Goal: Participate in discussion: Engage in conversation with other users on a specific topic

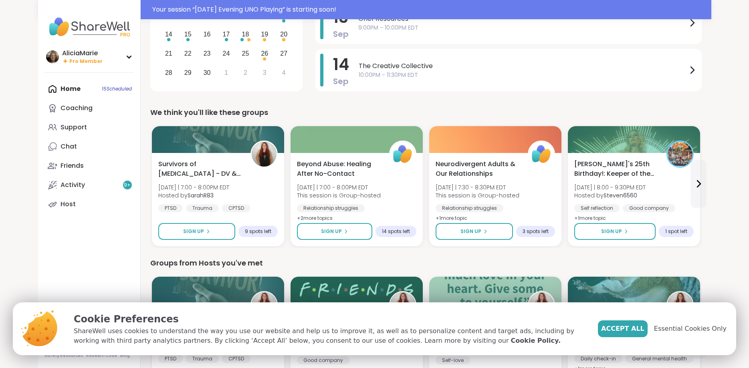
scroll to position [140, 0]
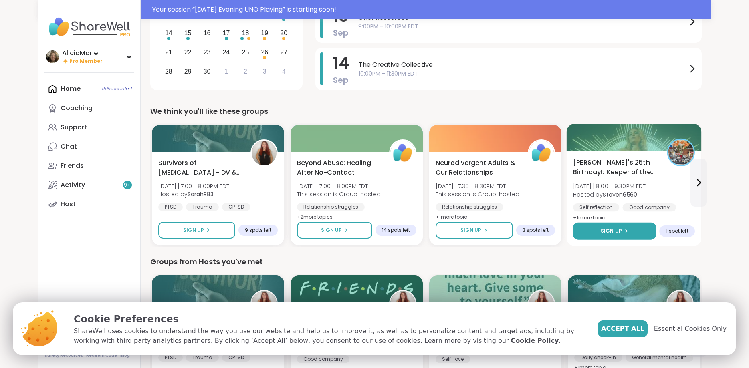
click at [627, 230] on icon at bounding box center [625, 231] width 5 height 5
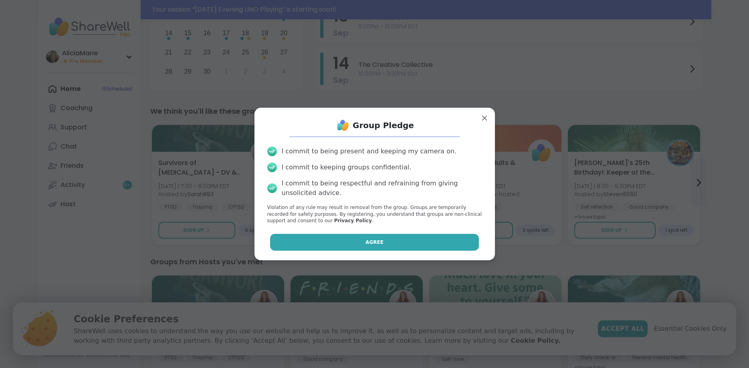
click at [429, 242] on button "Agree" at bounding box center [374, 242] width 209 height 17
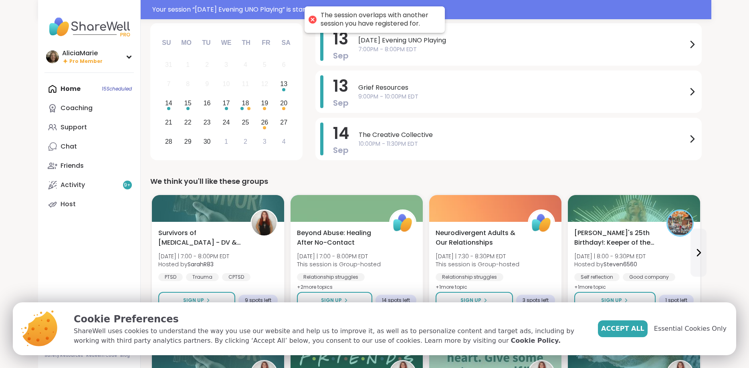
scroll to position [64, 0]
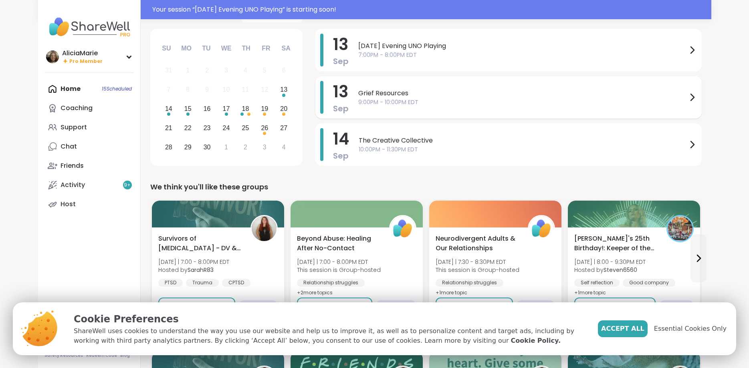
click at [627, 111] on div "Grief Resources 9:00PM - 10:00PM EDT" at bounding box center [527, 97] width 339 height 33
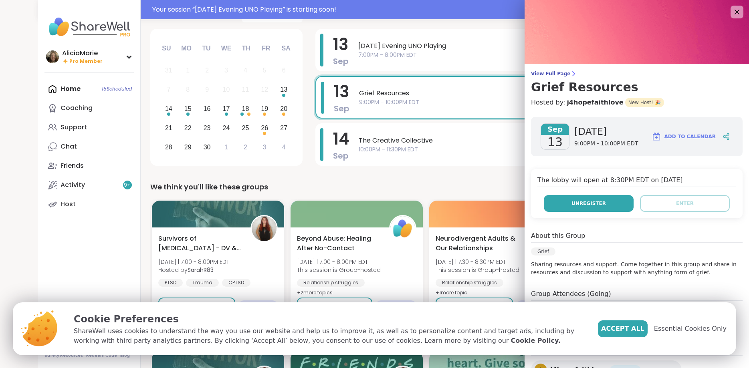
click at [607, 205] on button "Unregister" at bounding box center [589, 203] width 90 height 17
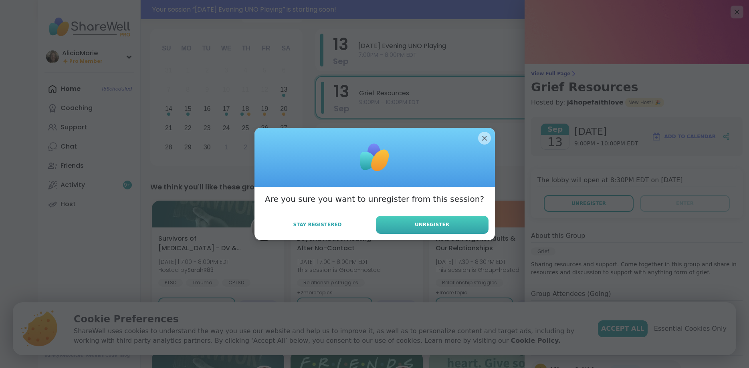
click at [468, 223] on button "Unregister" at bounding box center [432, 225] width 113 height 18
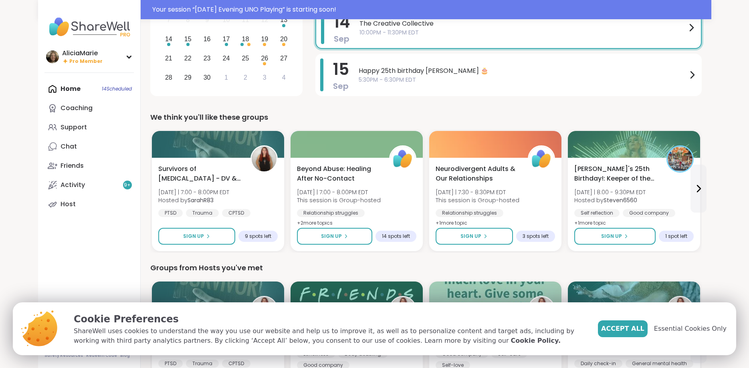
scroll to position [137, 0]
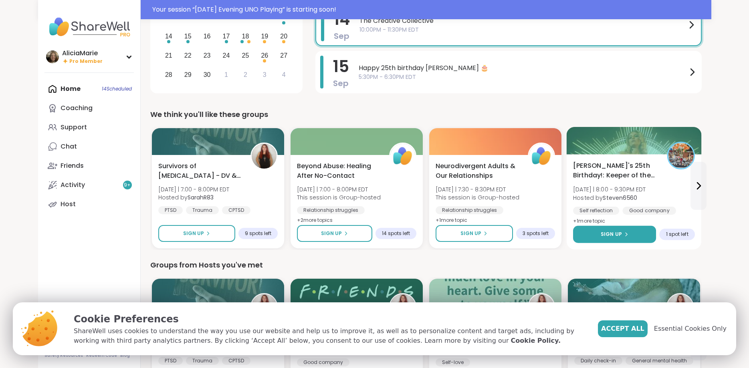
click at [631, 233] on button "Sign Up" at bounding box center [614, 234] width 83 height 17
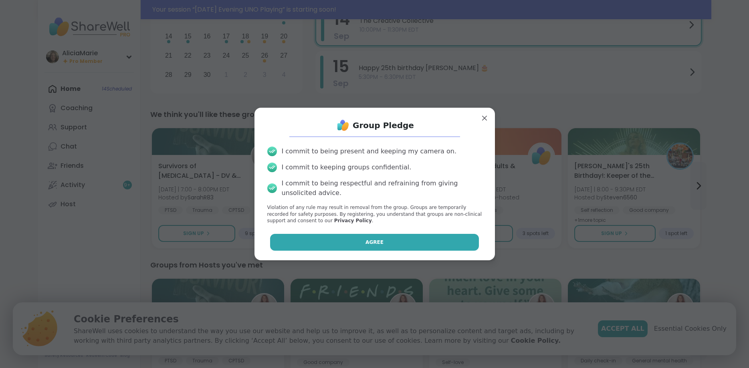
click at [467, 246] on button "Agree" at bounding box center [374, 242] width 209 height 17
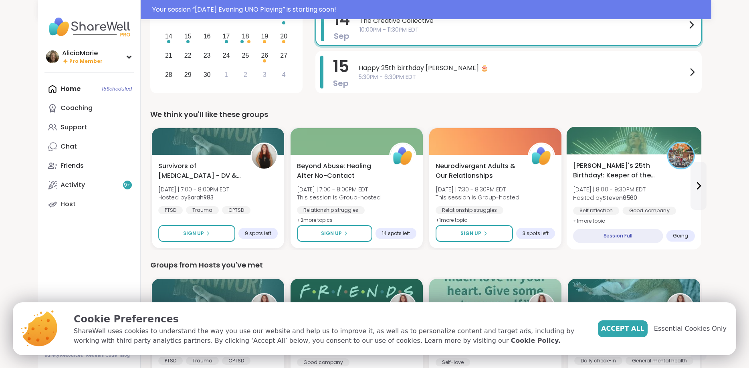
click at [667, 180] on div "Alyssa's 25th Birthday!: Keeper of the Realms Sat 9/13 | 8:00 - 9:30PM EDT Host…" at bounding box center [634, 193] width 122 height 65
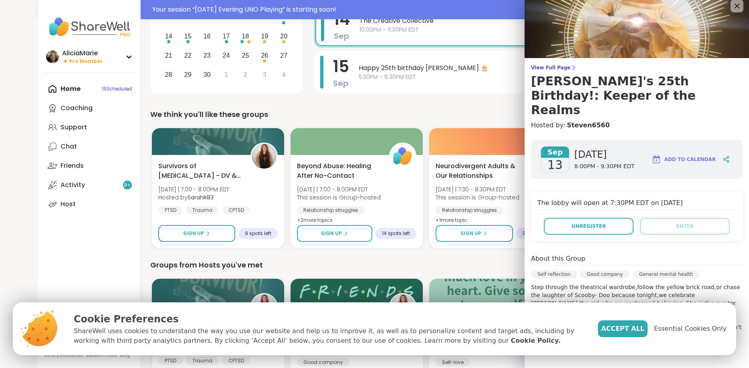
scroll to position [0, 0]
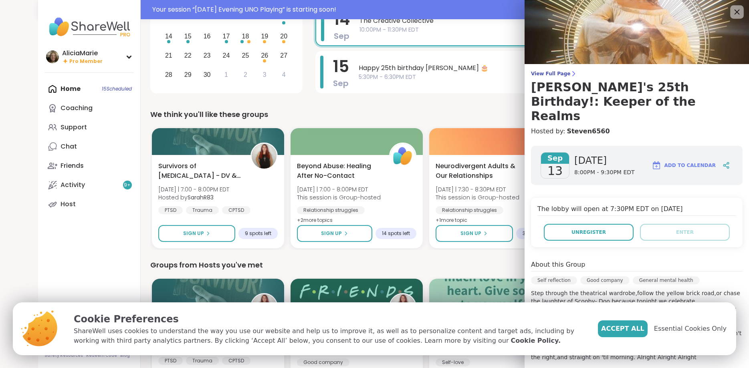
click at [732, 16] on icon at bounding box center [737, 12] width 10 height 10
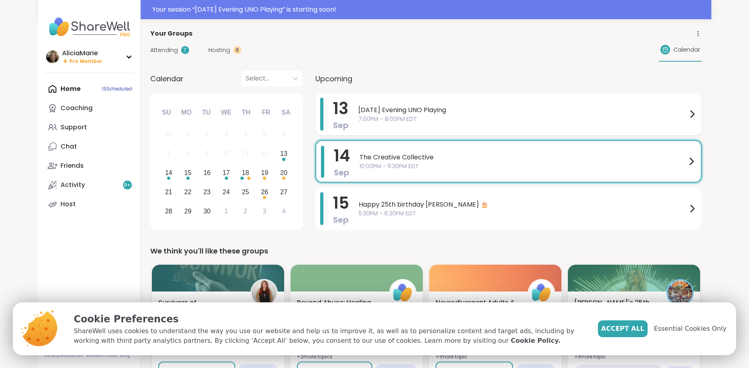
click at [446, 127] on div "Saturday Evening UNO Playing 7:00PM - 8:00PM EDT" at bounding box center [527, 114] width 339 height 33
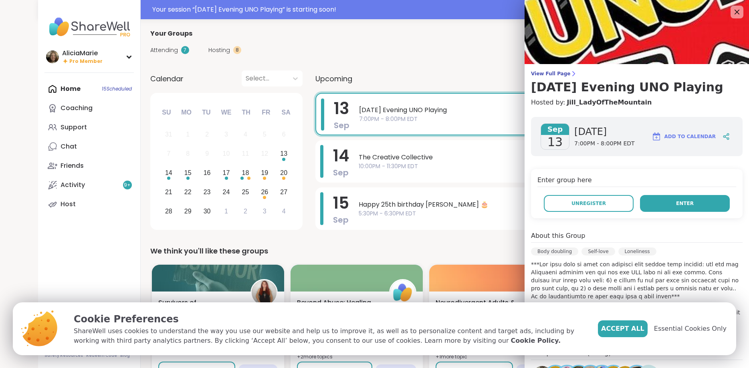
click at [678, 203] on span "Enter" at bounding box center [685, 203] width 18 height 7
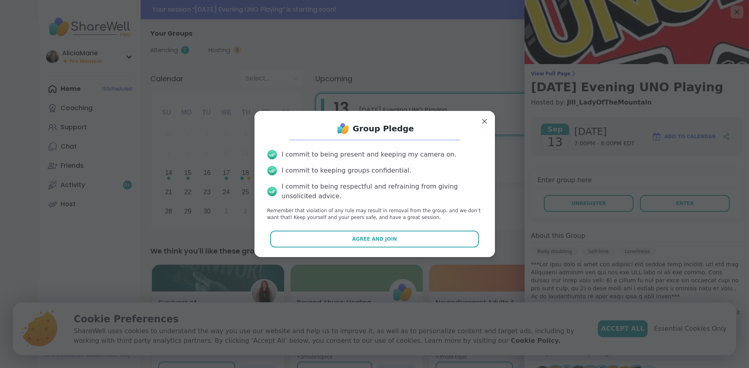
click at [437, 229] on div "Group Pledge I commit to being present and keeping my camera on. I commit to ke…" at bounding box center [375, 183] width 228 height 133
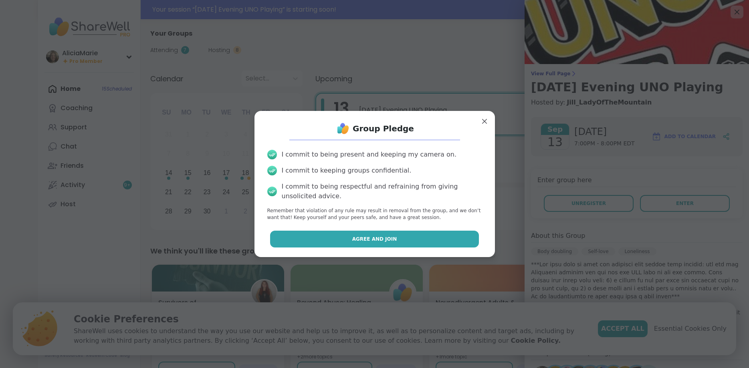
click at [446, 235] on button "Agree and Join" at bounding box center [374, 239] width 209 height 17
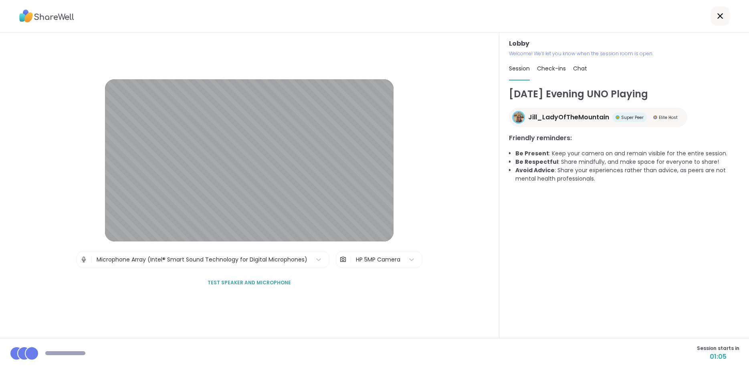
click at [361, 274] on div "Lobby | Microphone Array (Intel® Smart Sound Technology for Digital Microphones…" at bounding box center [249, 185] width 288 height 212
click at [556, 70] on span "Check-ins 2" at bounding box center [557, 68] width 40 height 8
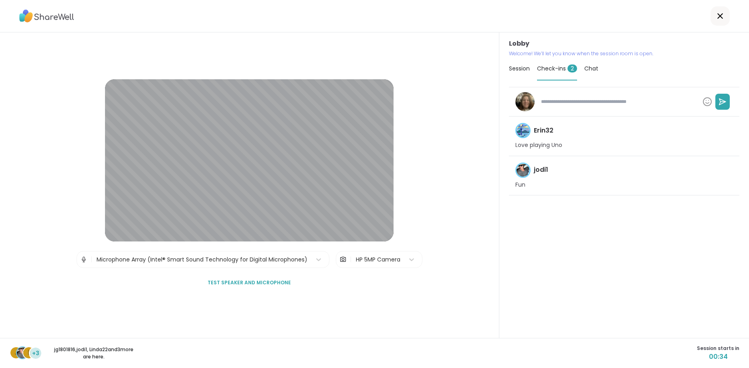
type textarea "*"
click at [595, 72] on span "Chat" at bounding box center [591, 68] width 14 height 8
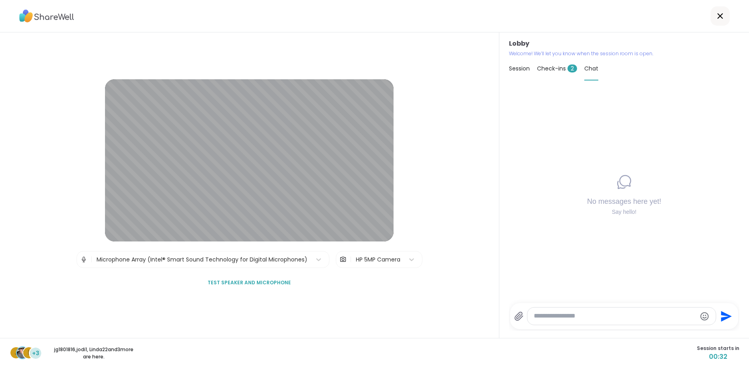
click at [521, 71] on span "Session" at bounding box center [519, 68] width 21 height 8
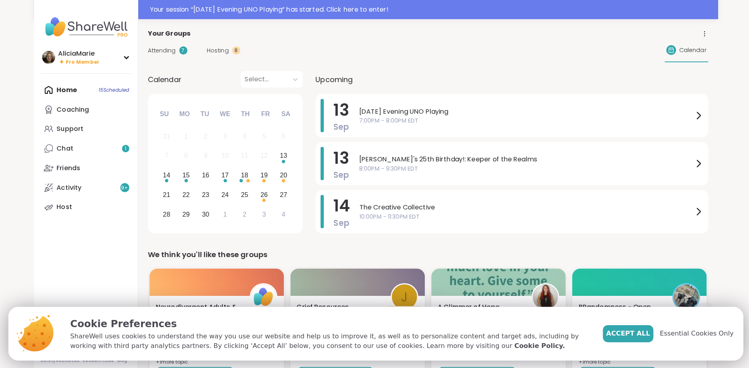
click at [298, 5] on div "Your session “ [DATE] Evening UNO Playing ” has started. Click here to enter!" at bounding box center [374, 9] width 673 height 19
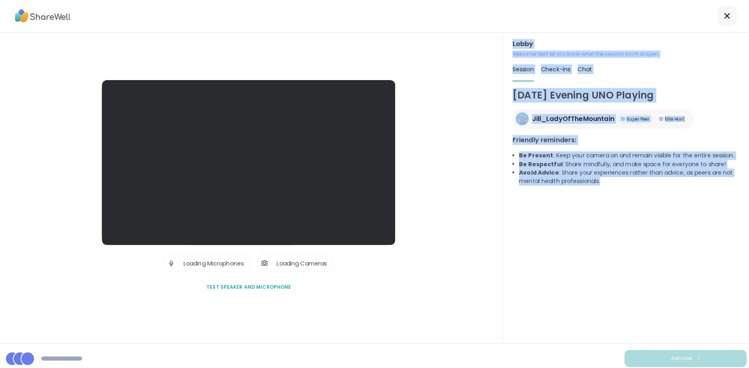
click at [644, 322] on div "Lobby | Loading Microphones | Loading Cameras Test speaker and microphone Lobby…" at bounding box center [374, 184] width 749 height 368
click at [663, 287] on div "Saturday Evening UNO Playing Jill_LadyOfTheMountain Super Peer Elite Host Frien…" at bounding box center [624, 209] width 230 height 244
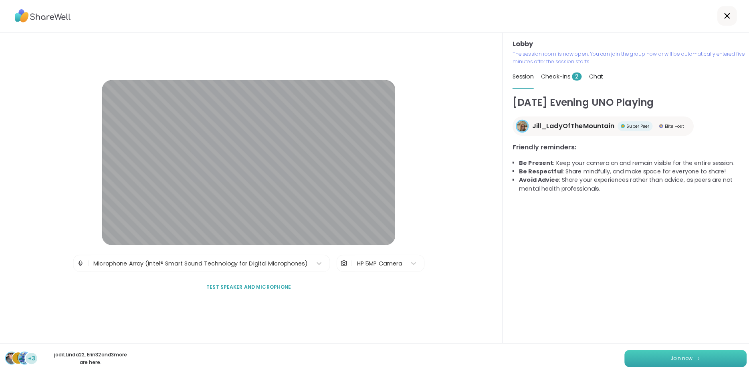
click at [667, 354] on span "Join now" at bounding box center [675, 353] width 22 height 7
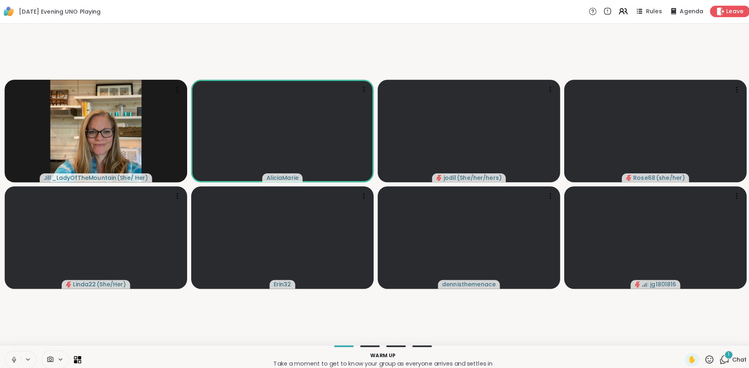
click at [719, 349] on div "1" at bounding box center [721, 349] width 9 height 9
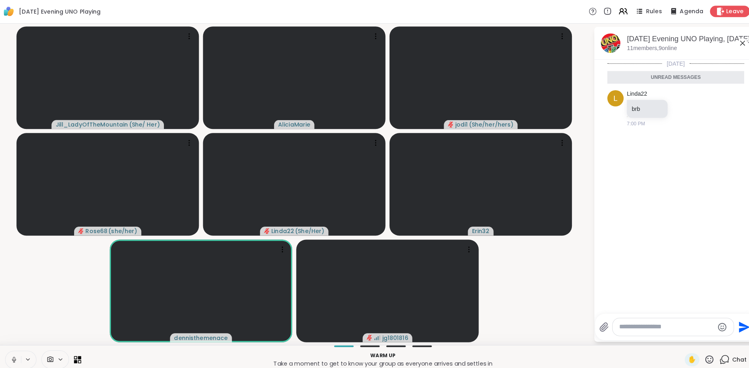
click at [734, 41] on icon at bounding box center [735, 42] width 5 height 5
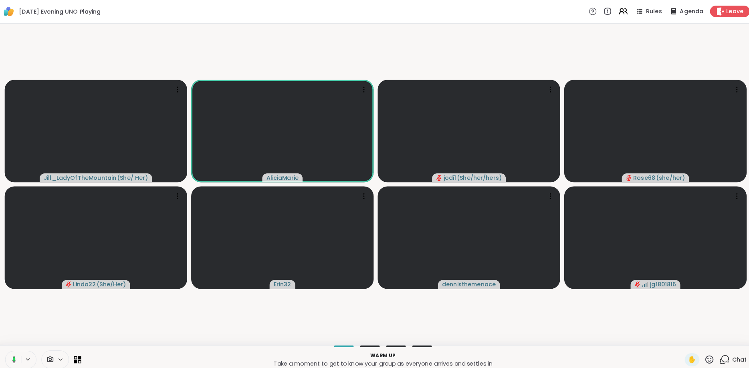
click at [720, 357] on icon at bounding box center [718, 353] width 8 height 7
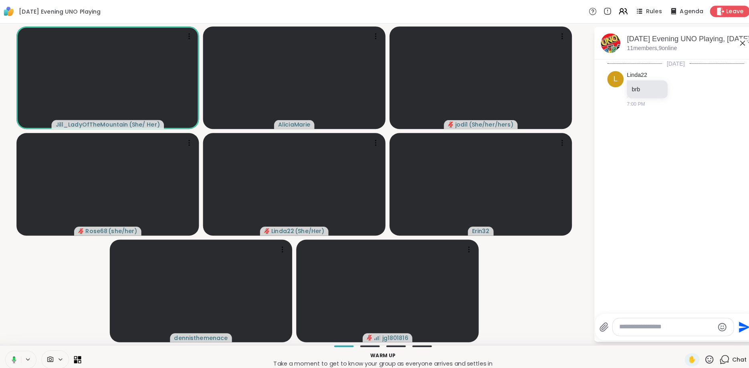
click at [732, 45] on icon at bounding box center [735, 43] width 10 height 10
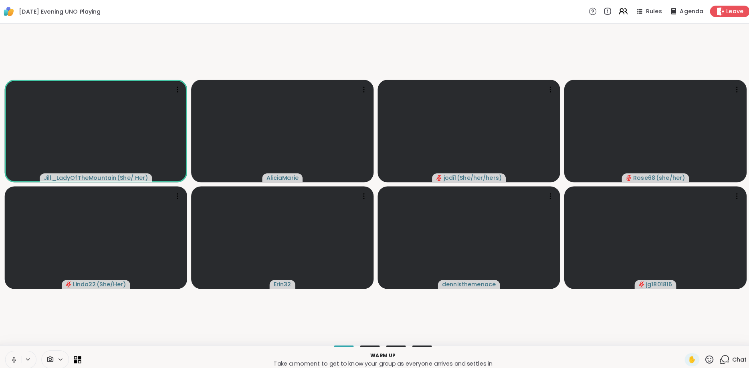
click at [722, 357] on icon at bounding box center [717, 354] width 10 height 10
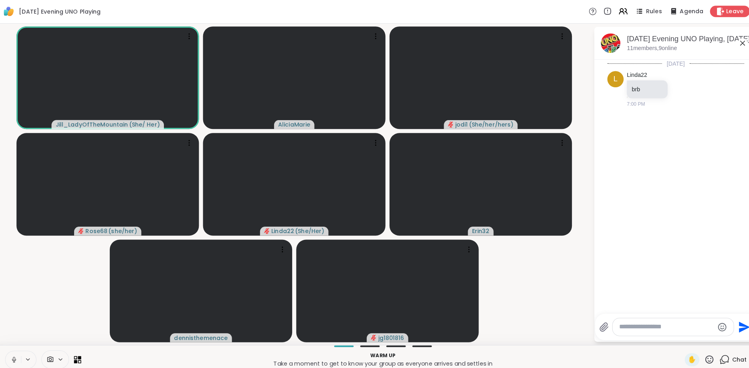
click at [730, 44] on div "Saturday Evening UNO Playing, Sep 13 11 members, 9 online" at bounding box center [682, 43] width 122 height 18
click at [733, 44] on icon at bounding box center [735, 43] width 10 height 10
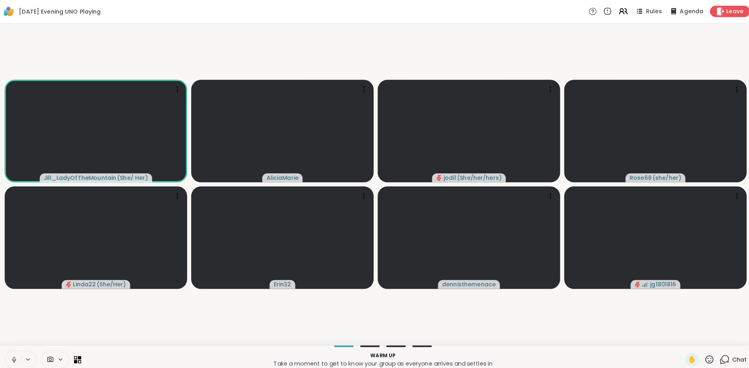
click at [20, 353] on icon at bounding box center [18, 354] width 7 height 7
click at [21, 353] on icon at bounding box center [18, 354] width 7 height 7
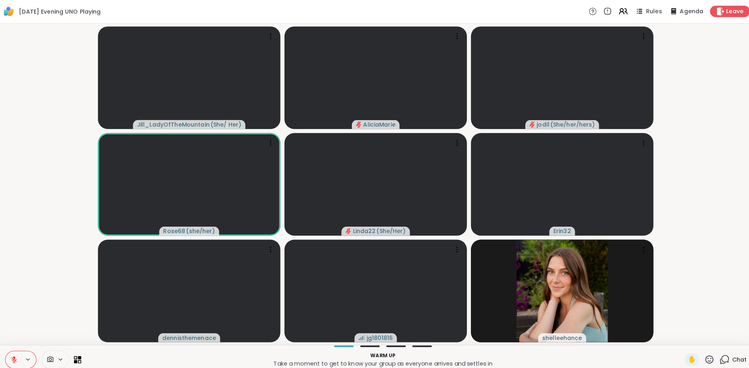
click at [21, 352] on icon at bounding box center [18, 354] width 7 height 7
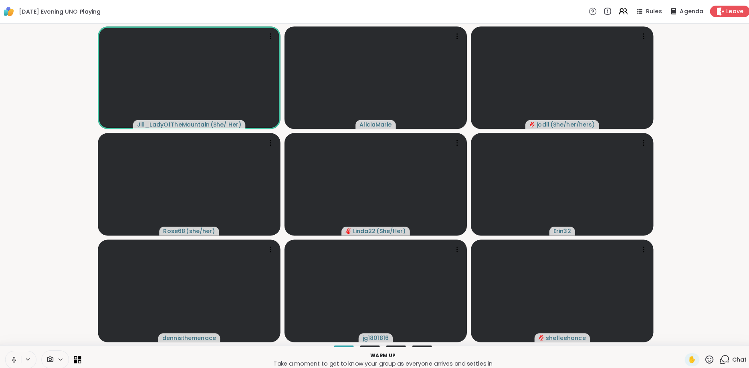
click at [20, 355] on icon at bounding box center [18, 354] width 7 height 7
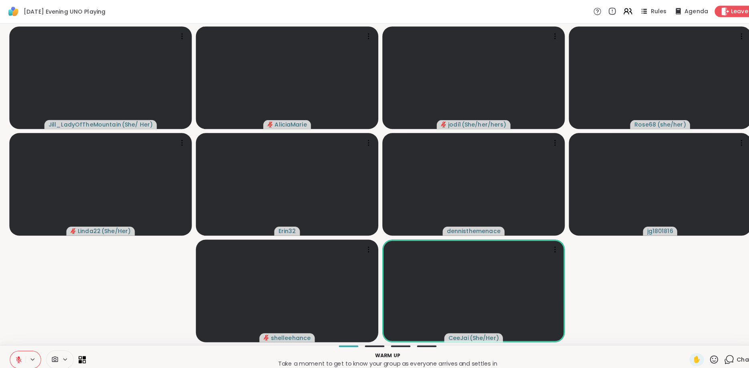
click at [19, 352] on icon at bounding box center [18, 352] width 2 height 3
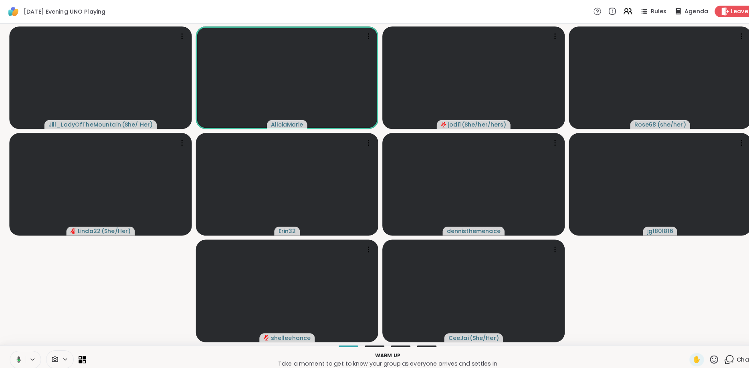
click at [19, 352] on icon at bounding box center [18, 354] width 4 height 7
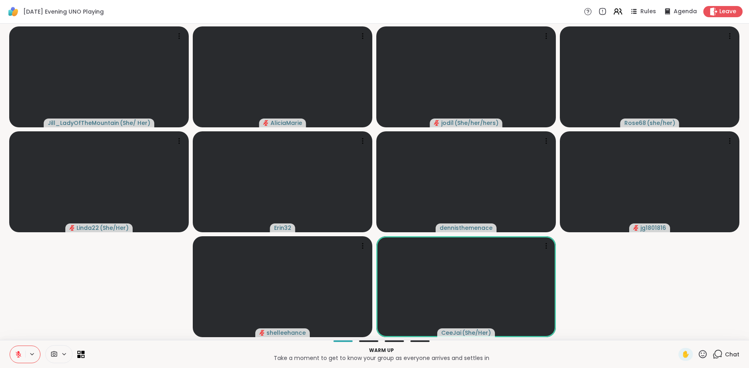
click at [717, 356] on icon at bounding box center [717, 354] width 10 height 10
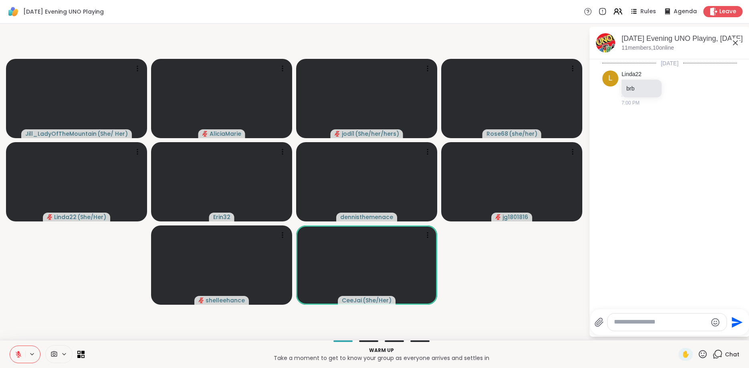
click at [733, 45] on icon at bounding box center [735, 42] width 5 height 5
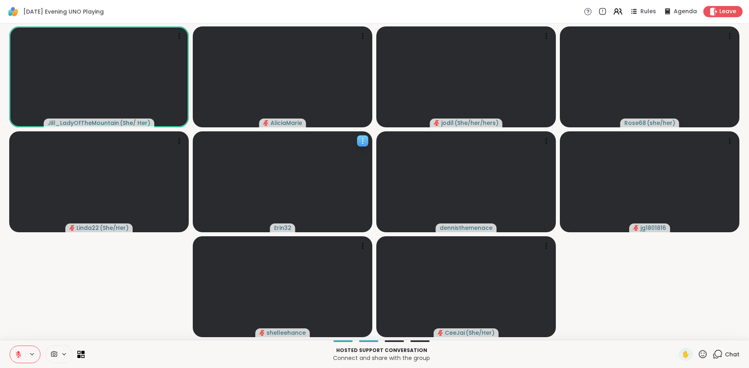
click at [363, 140] on icon at bounding box center [363, 141] width 8 height 8
click at [341, 149] on h4 "View Profile" at bounding box center [336, 146] width 34 height 8
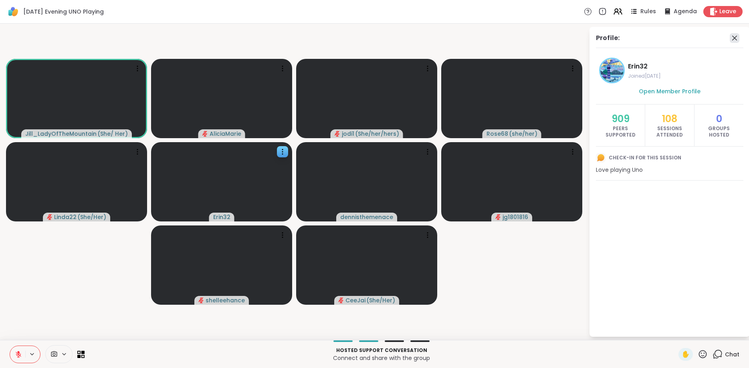
click at [730, 39] on icon at bounding box center [735, 38] width 10 height 10
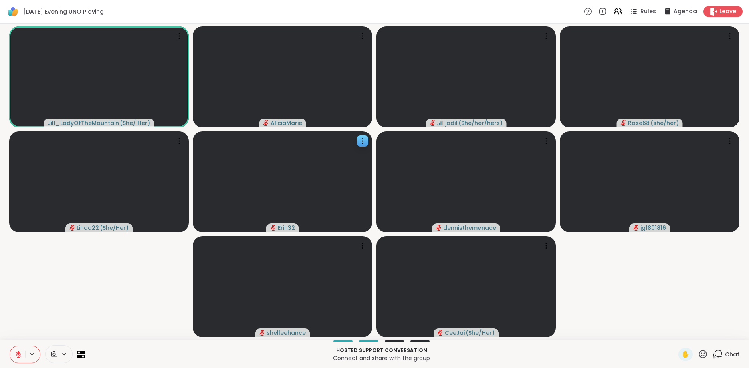
click at [715, 353] on icon at bounding box center [717, 354] width 10 height 10
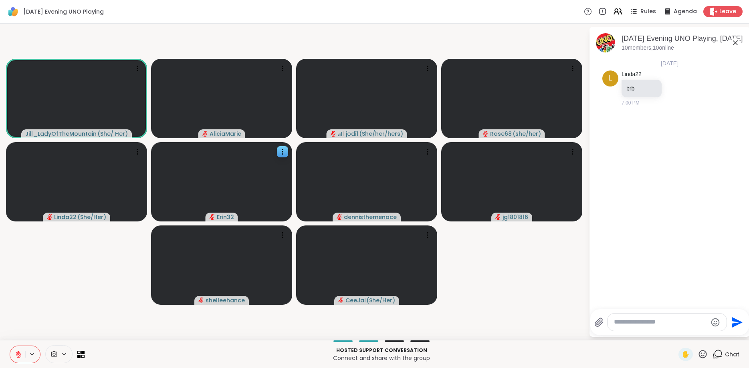
click at [657, 326] on textarea "Type your message" at bounding box center [660, 322] width 93 height 8
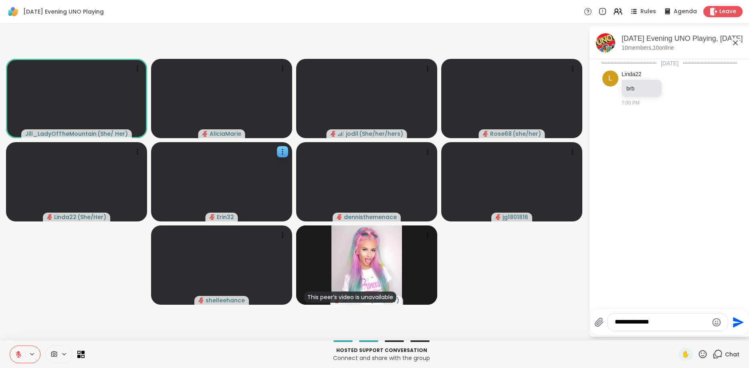
type textarea "**********"
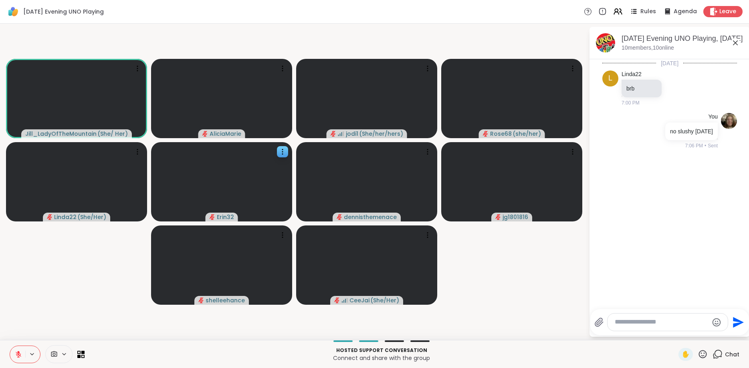
click at [733, 39] on icon at bounding box center [735, 43] width 10 height 10
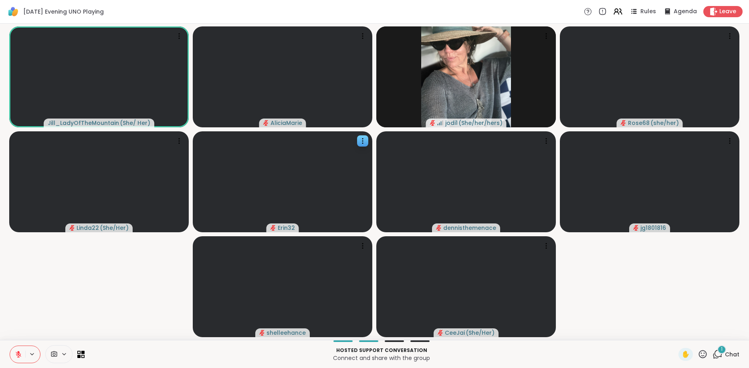
click at [724, 360] on div "1 Chat" at bounding box center [725, 354] width 27 height 13
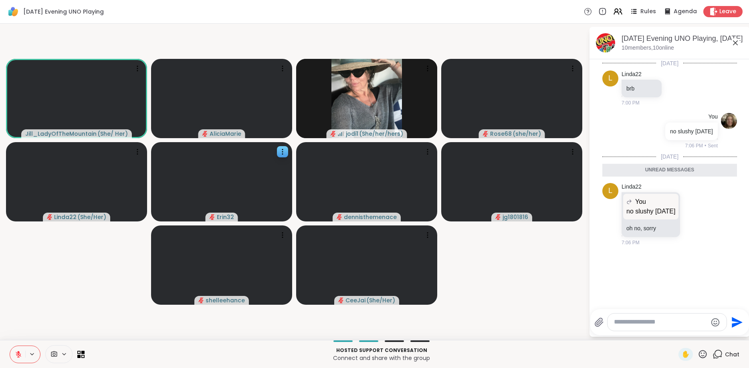
click at [738, 42] on icon at bounding box center [735, 43] width 10 height 10
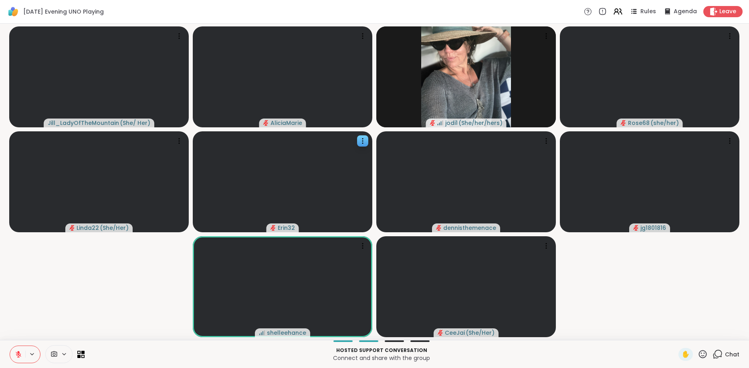
click at [702, 355] on icon at bounding box center [702, 354] width 10 height 10
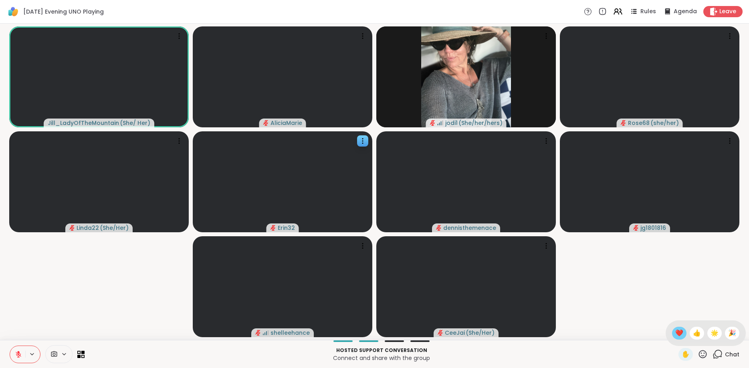
click at [672, 333] on div "❤️" at bounding box center [679, 333] width 14 height 13
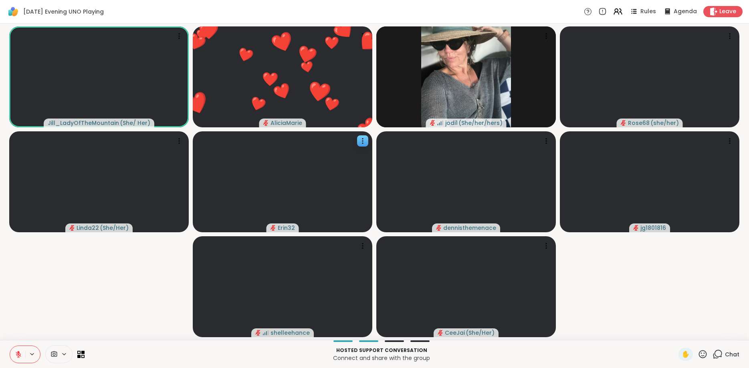
click at [703, 355] on icon at bounding box center [702, 354] width 10 height 10
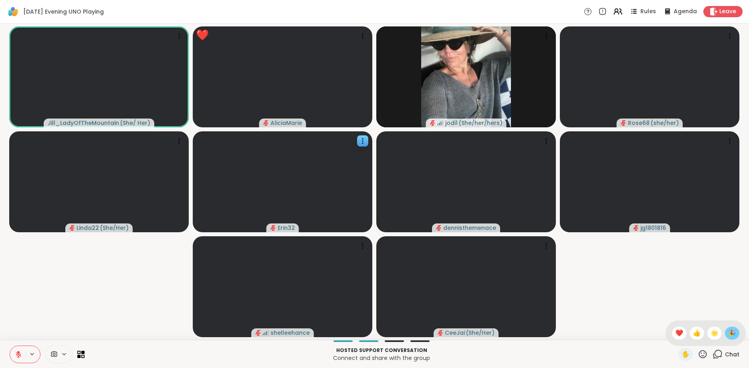
click at [733, 335] on span "🎉" at bounding box center [732, 333] width 8 height 10
click at [704, 355] on icon at bounding box center [702, 354] width 10 height 10
click at [693, 337] on span "👍" at bounding box center [697, 333] width 8 height 10
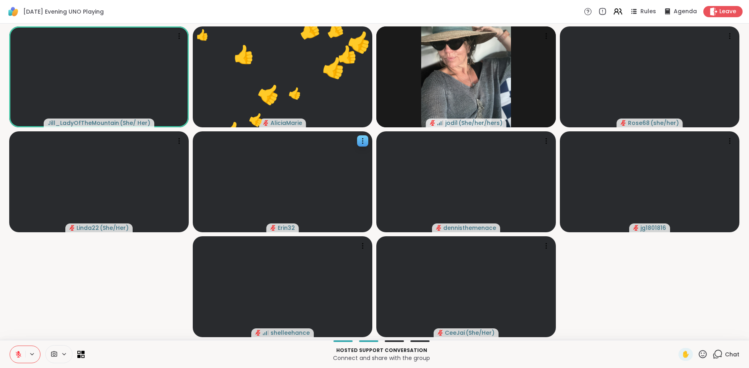
click at [703, 353] on icon at bounding box center [702, 354] width 10 height 10
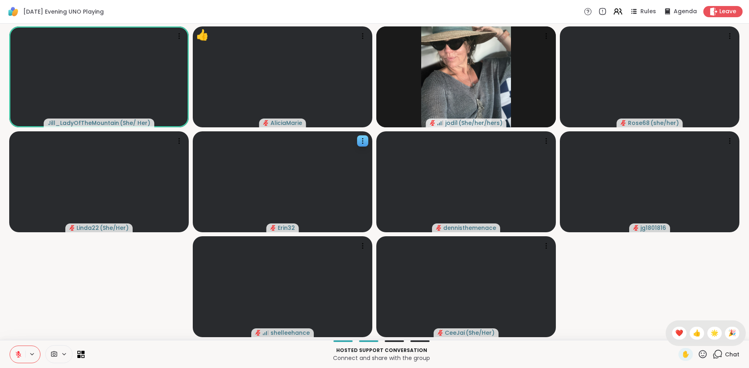
click at [703, 353] on icon at bounding box center [702, 354] width 10 height 10
click at [715, 328] on div "🌟" at bounding box center [714, 333] width 14 height 13
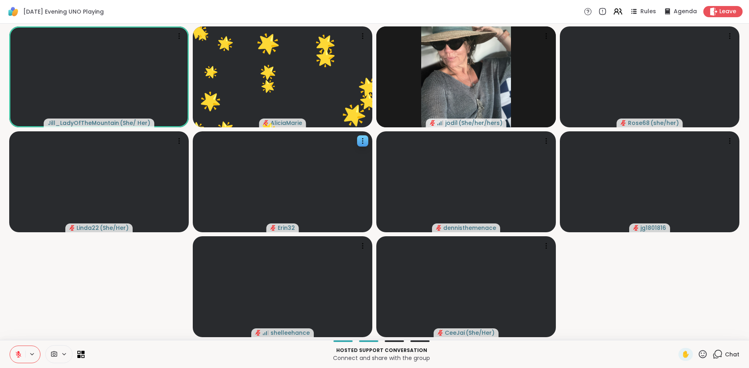
click at [704, 353] on icon at bounding box center [703, 354] width 8 height 8
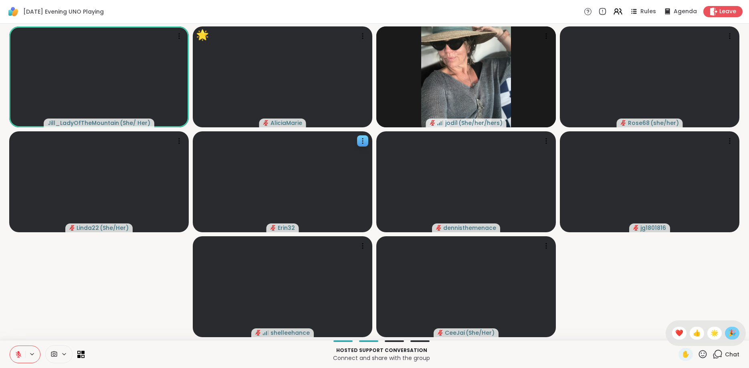
click at [731, 335] on span "🎉" at bounding box center [732, 333] width 8 height 10
click at [21, 352] on icon at bounding box center [18, 354] width 7 height 7
click at [19, 355] on icon at bounding box center [18, 355] width 2 height 2
click at [19, 355] on icon at bounding box center [19, 355] width 6 height 6
click at [19, 355] on rect at bounding box center [18, 354] width 2 height 4
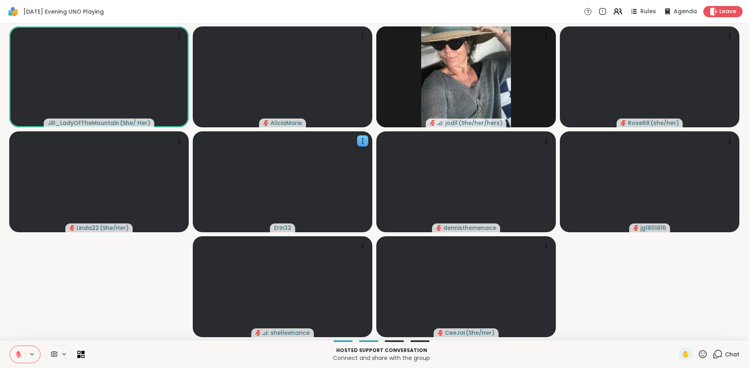
click at [19, 355] on icon at bounding box center [19, 355] width 6 height 6
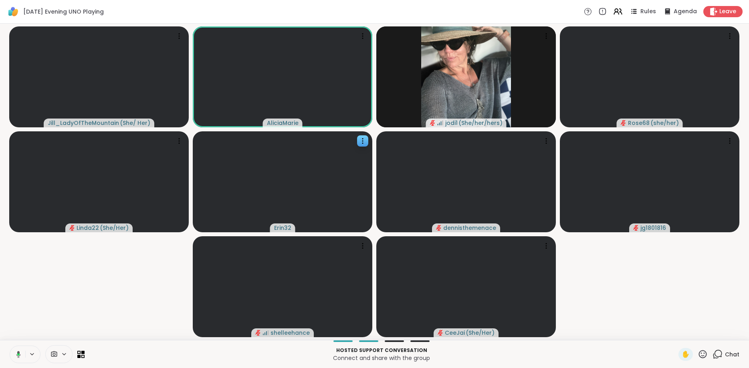
click at [19, 355] on icon at bounding box center [18, 354] width 2 height 2
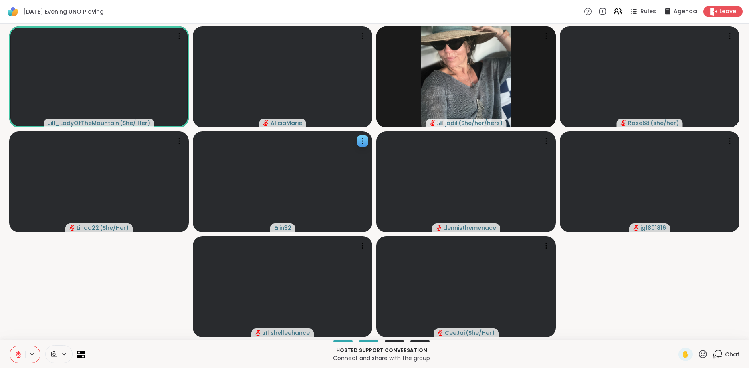
click at [19, 355] on icon at bounding box center [19, 355] width 6 height 6
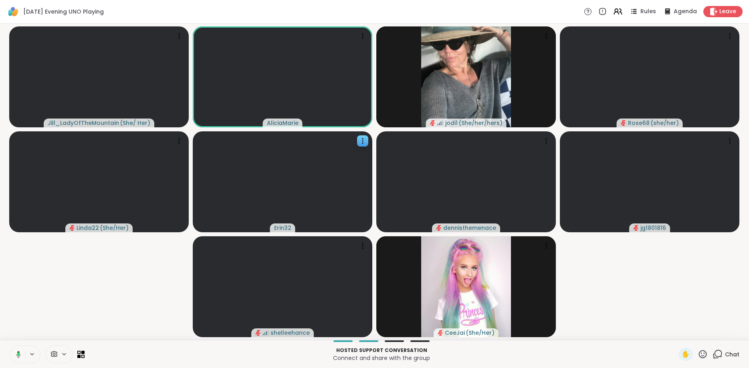
click at [19, 355] on icon at bounding box center [18, 354] width 2 height 3
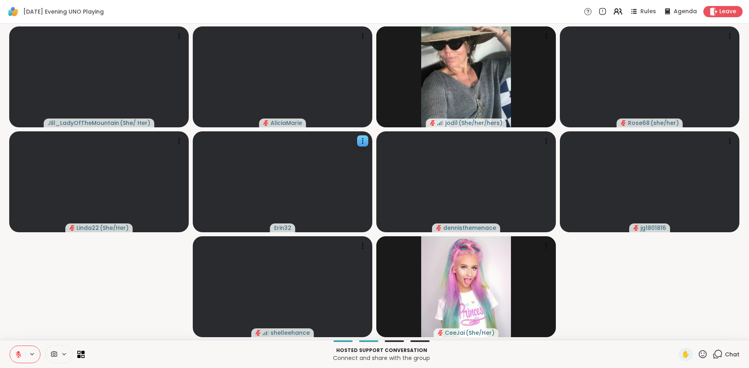
click at [19, 355] on icon at bounding box center [19, 355] width 6 height 6
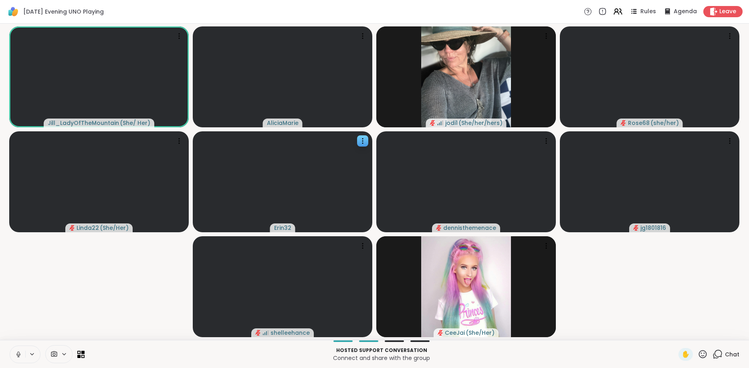
click at [19, 355] on icon at bounding box center [18, 354] width 7 height 7
click at [19, 355] on icon at bounding box center [19, 355] width 6 height 6
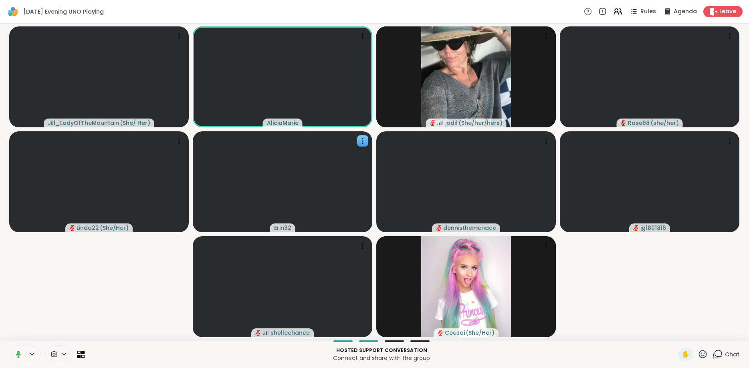
click at [19, 355] on rect at bounding box center [18, 354] width 2 height 4
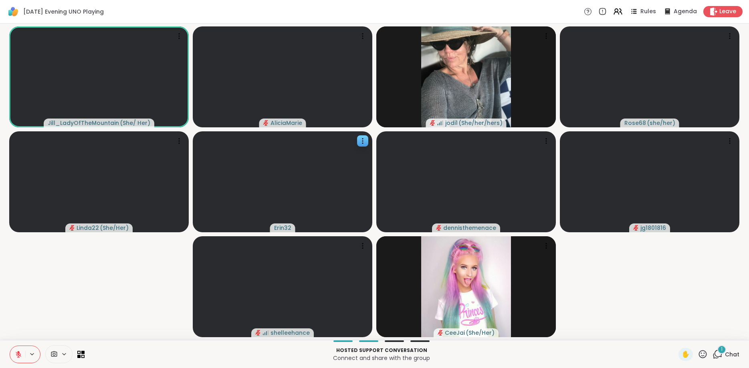
click at [715, 351] on icon at bounding box center [717, 354] width 10 height 10
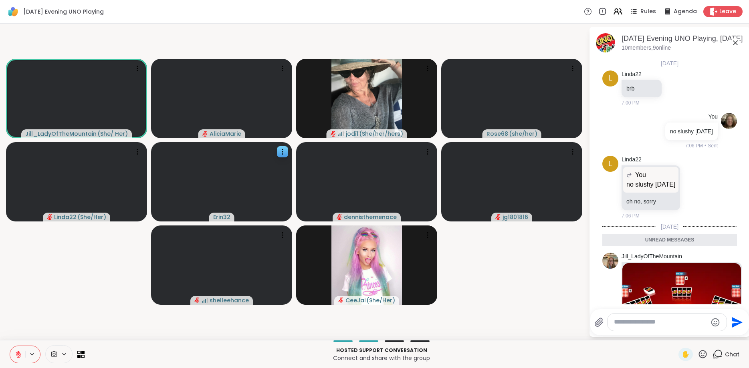
scroll to position [135, 0]
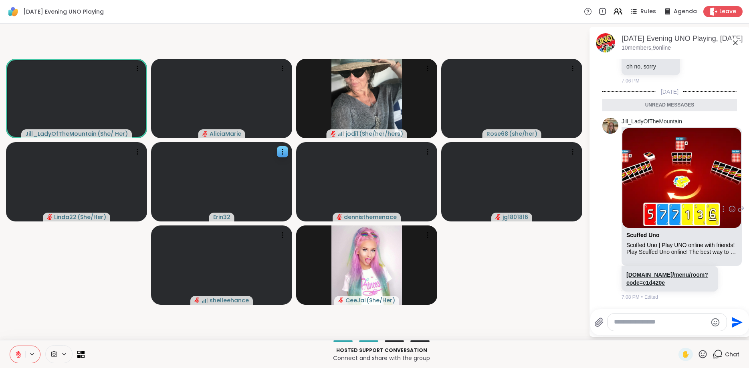
click at [663, 283] on link "scuffeduno.online/menu/room?code=c1d420e" at bounding box center [667, 279] width 82 height 14
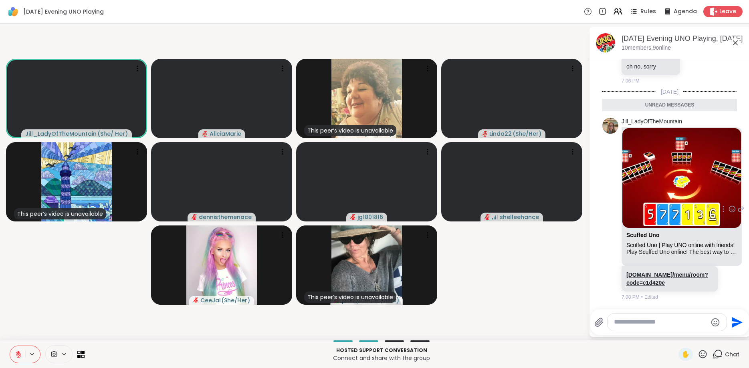
click at [652, 278] on link "scuffeduno.online/menu/room?code=c1d420e" at bounding box center [667, 279] width 82 height 14
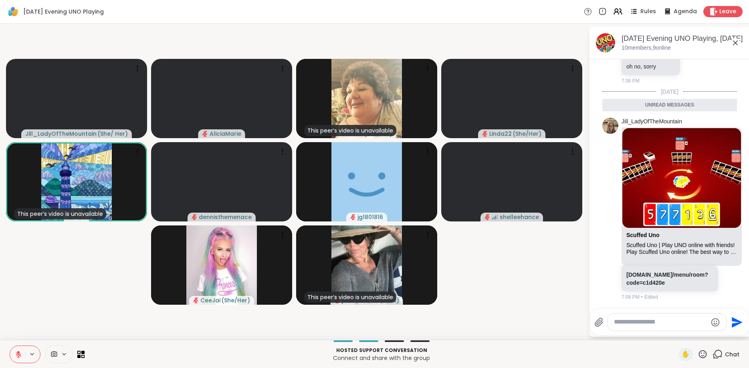
click at [30, 347] on div at bounding box center [25, 355] width 31 height 18
click at [25, 363] on button at bounding box center [17, 354] width 15 height 17
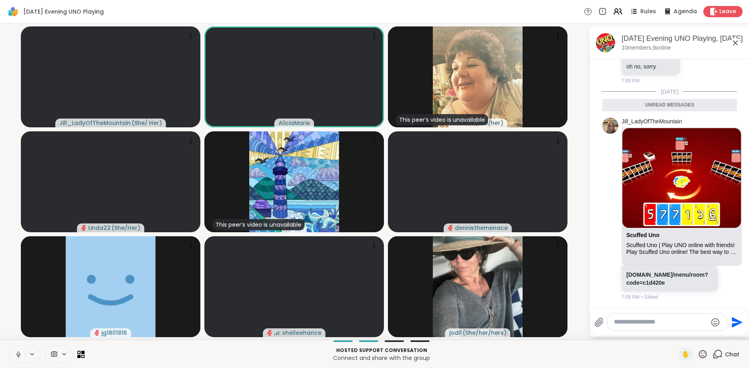
click at [732, 44] on icon at bounding box center [735, 43] width 10 height 10
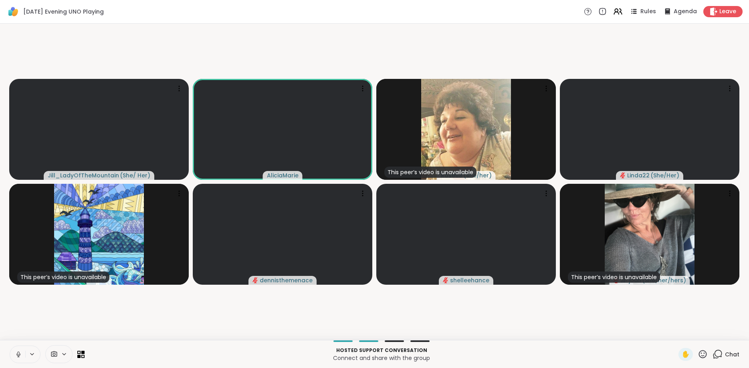
click at [717, 353] on icon at bounding box center [717, 354] width 10 height 10
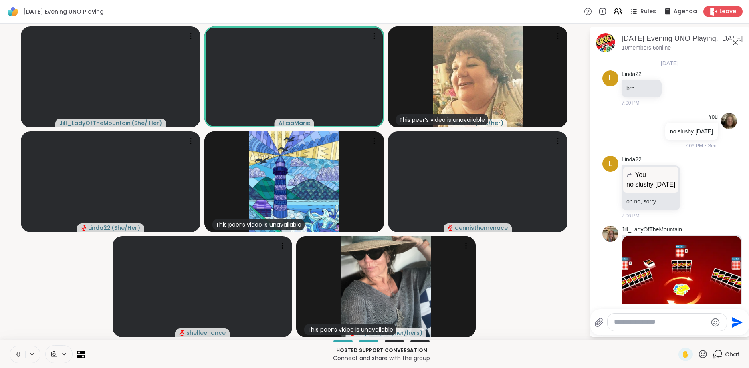
scroll to position [108, 0]
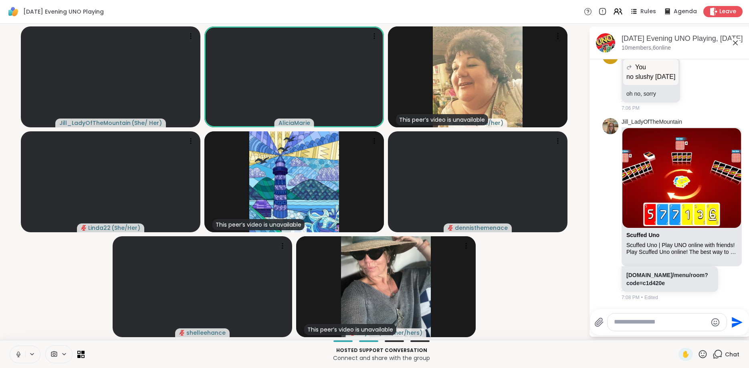
click at [658, 327] on div at bounding box center [666, 322] width 119 height 17
click at [644, 321] on textarea "Type your message" at bounding box center [660, 322] width 93 height 8
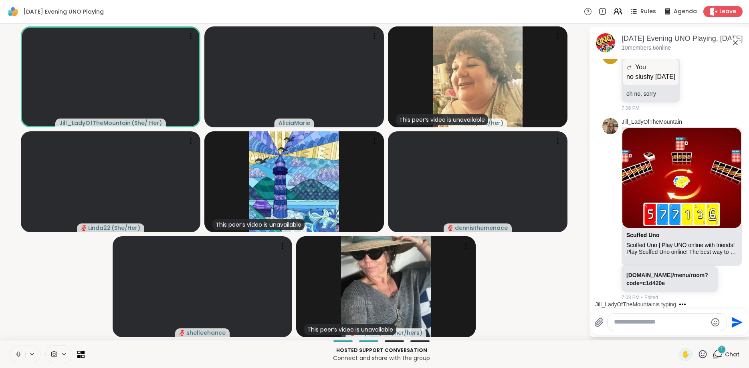
scroll to position [191, 0]
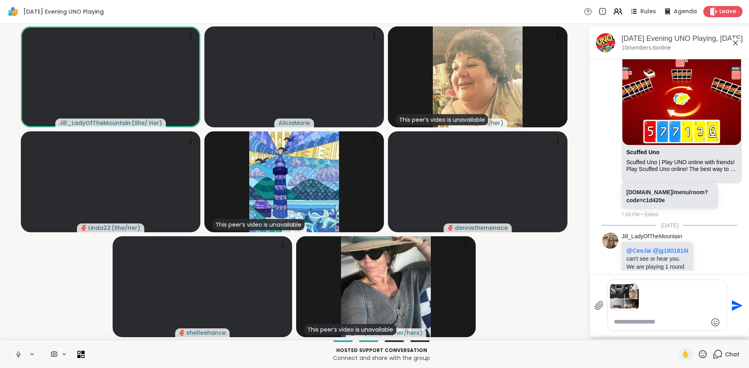
click at [733, 310] on icon "Send" at bounding box center [737, 305] width 11 height 11
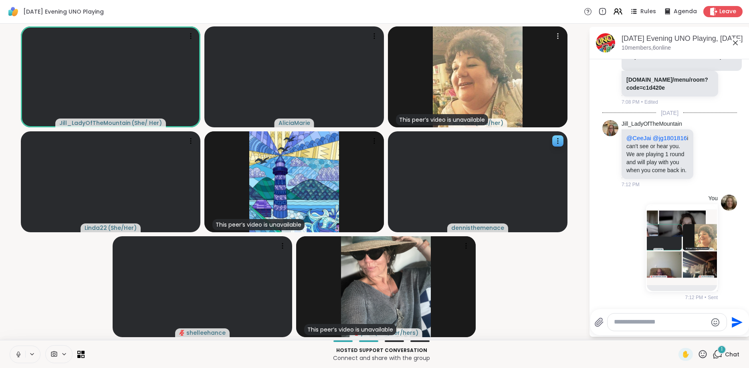
scroll to position [362, 0]
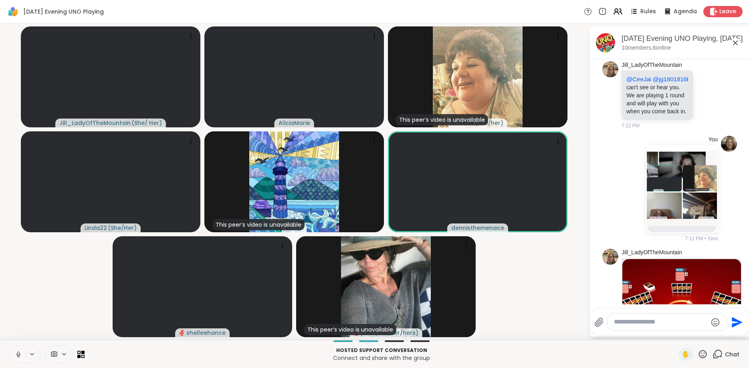
click at [667, 264] on img at bounding box center [681, 309] width 119 height 100
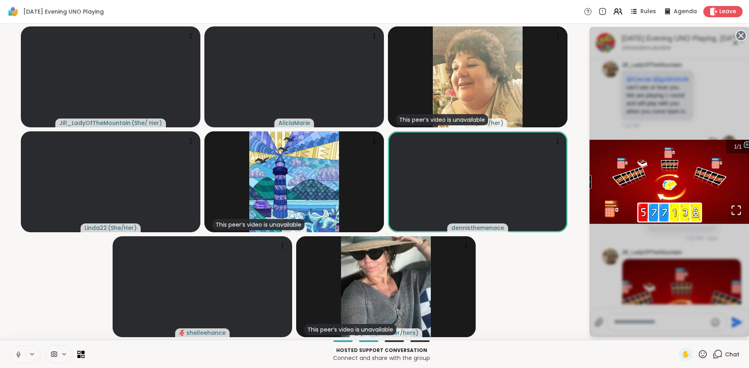
click at [721, 117] on div "1 / 1" at bounding box center [669, 182] width 160 height 310
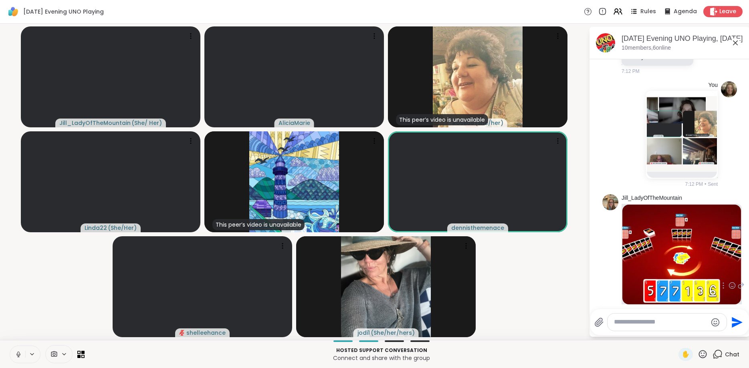
scroll to position [493, 0]
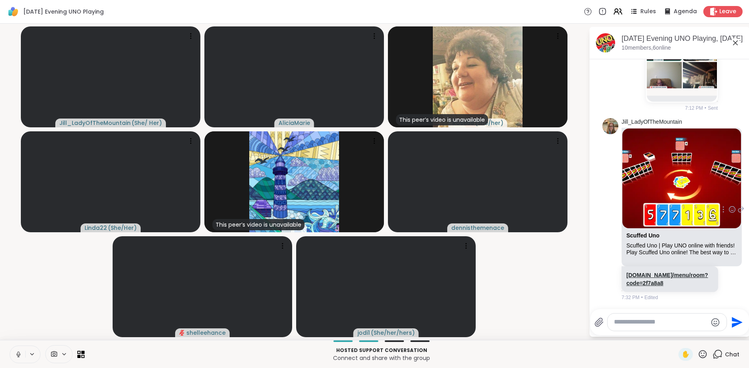
click at [682, 277] on link "scuffeduno.online/menu/room?code=2f7a8a8" at bounding box center [667, 279] width 82 height 14
click at [20, 355] on icon at bounding box center [18, 354] width 7 height 7
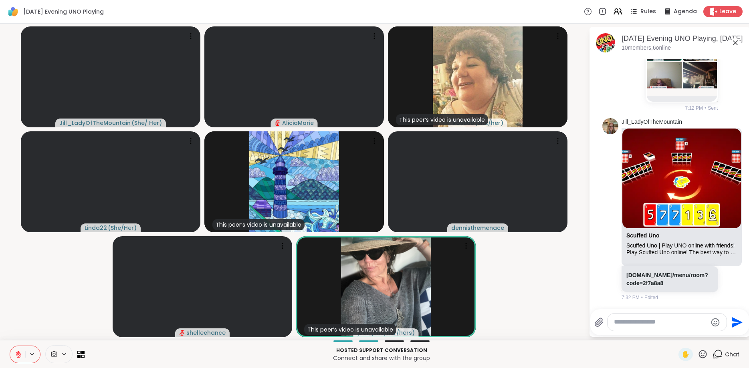
click at [23, 354] on button at bounding box center [17, 354] width 15 height 17
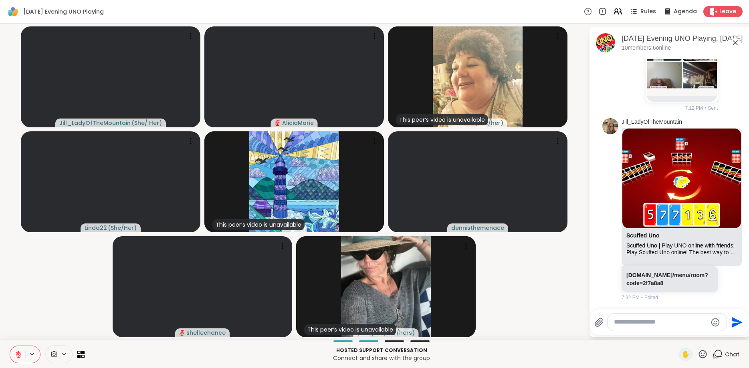
click at [22, 354] on icon at bounding box center [18, 354] width 7 height 7
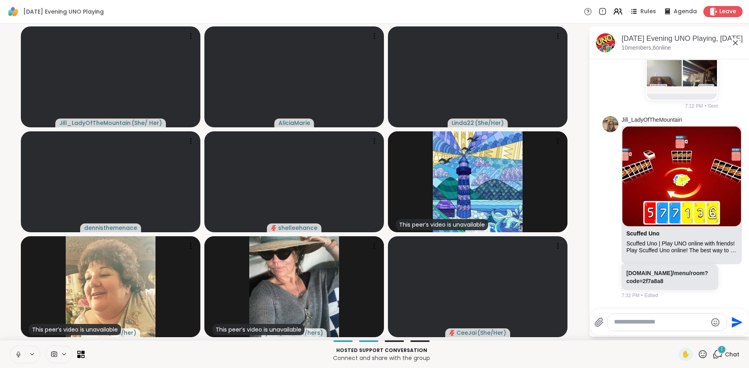
scroll to position [552, 0]
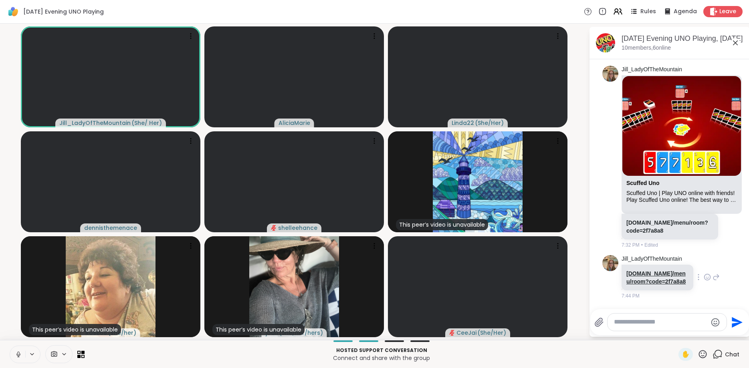
click at [636, 275] on link "scuffeduno.online/menu/room?code=2f7a8a8" at bounding box center [655, 277] width 59 height 14
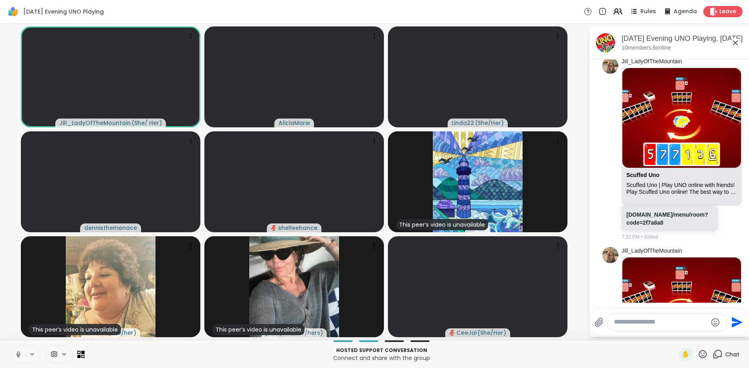
click at [680, 262] on img at bounding box center [681, 308] width 119 height 100
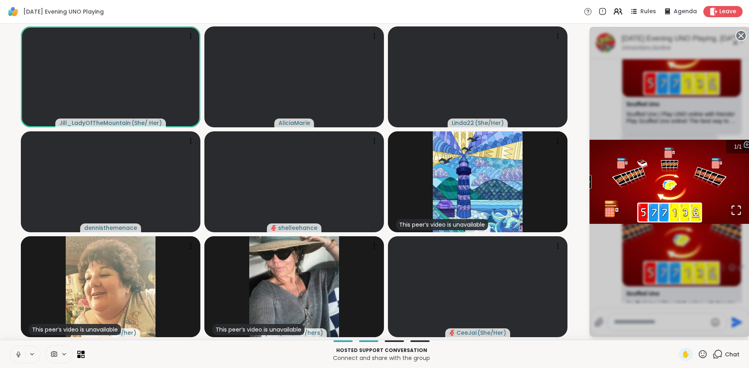
scroll to position [683, 0]
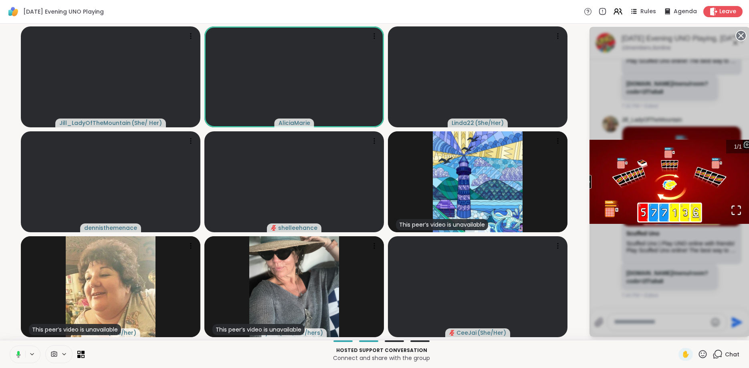
click at [731, 107] on div "1 / 1" at bounding box center [669, 182] width 160 height 310
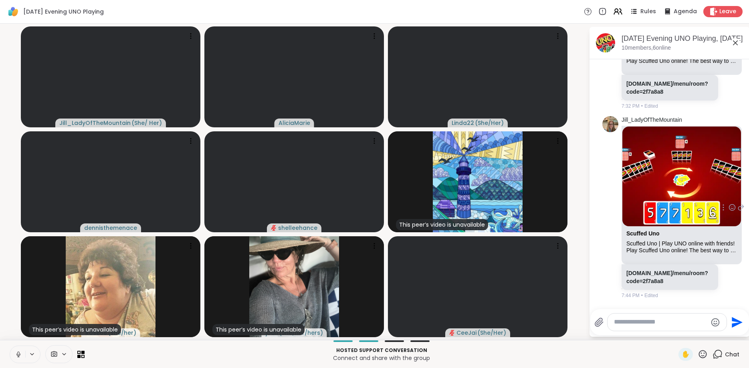
click at [680, 283] on p "scuffeduno.online/menu/room?code=2f7a8a8" at bounding box center [669, 277] width 87 height 16
click at [655, 277] on link "scuffeduno.online/menu/room?code=2f7a8a8" at bounding box center [667, 277] width 82 height 14
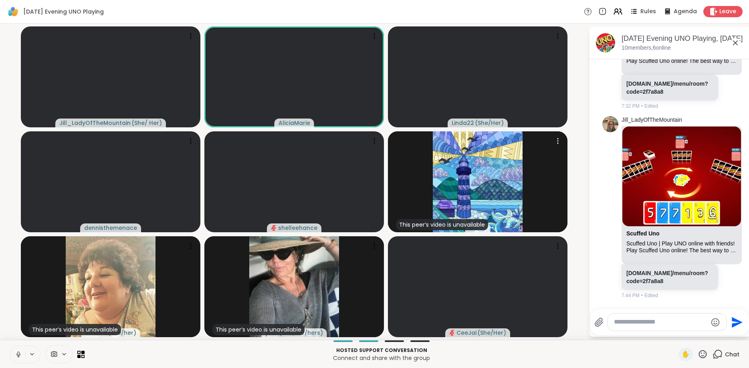
click at [704, 232] on div "Scuffed Uno" at bounding box center [681, 235] width 111 height 10
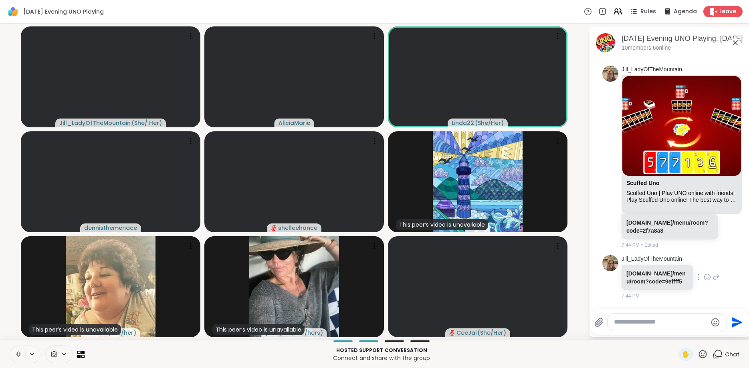
click at [641, 280] on link "scuffeduno.online/menu/room?code=9effff5" at bounding box center [655, 277] width 59 height 14
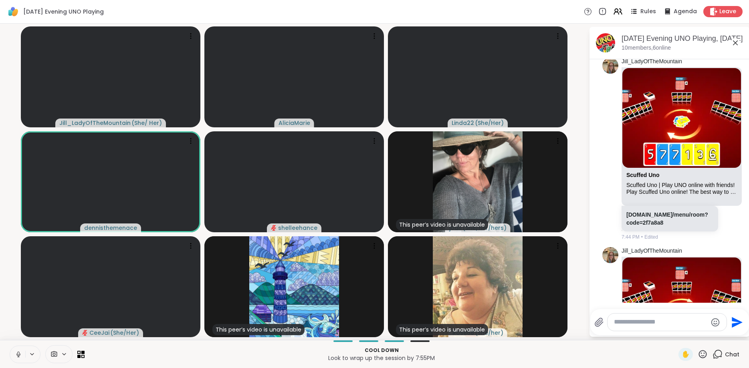
click at [707, 253] on div "Jill_LadyOfTheMountain" at bounding box center [670, 251] width 98 height 8
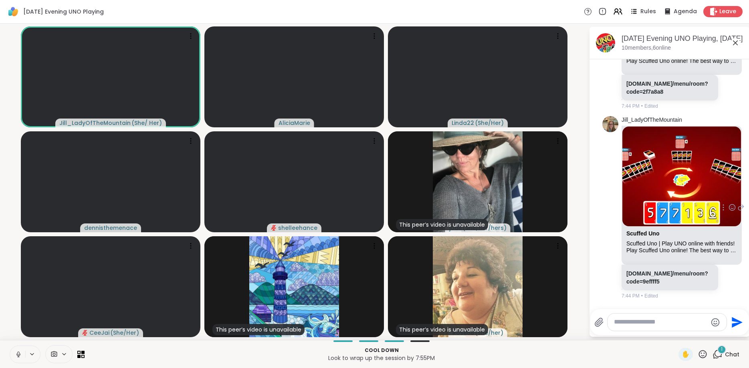
scroll to position [931, 0]
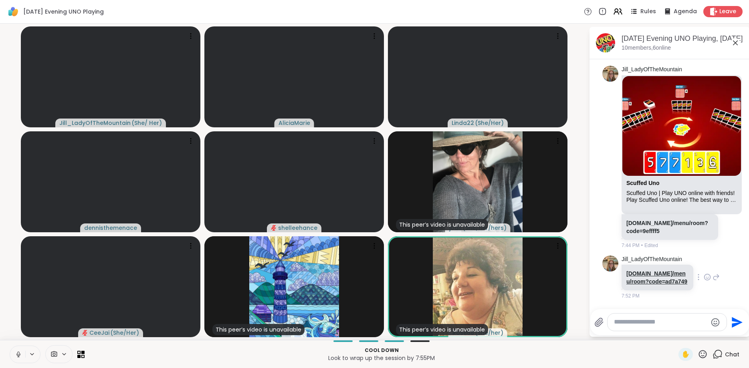
click at [650, 276] on link "scuffeduno.online/menu/room?code=ad7a749" at bounding box center [656, 277] width 61 height 14
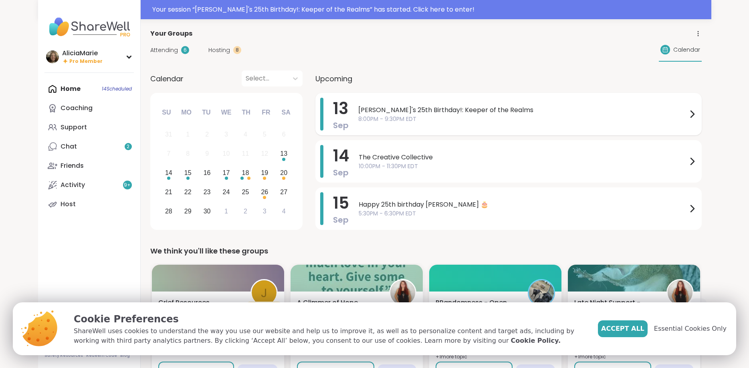
click at [416, 113] on span "[PERSON_NAME]'s 25th Birthday!: Keeper of the Realms" at bounding box center [522, 110] width 329 height 10
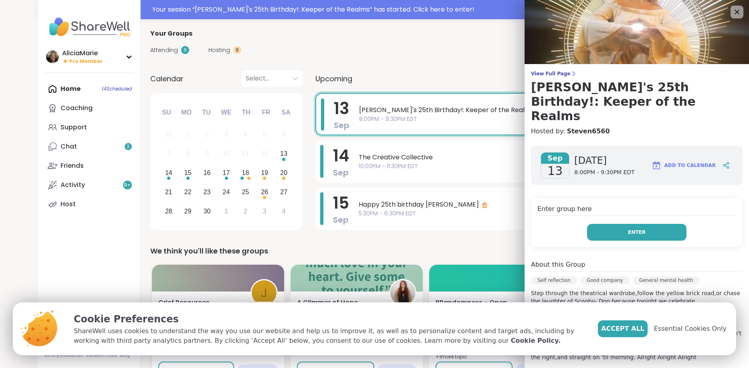
click at [663, 224] on button "Enter" at bounding box center [636, 232] width 99 height 17
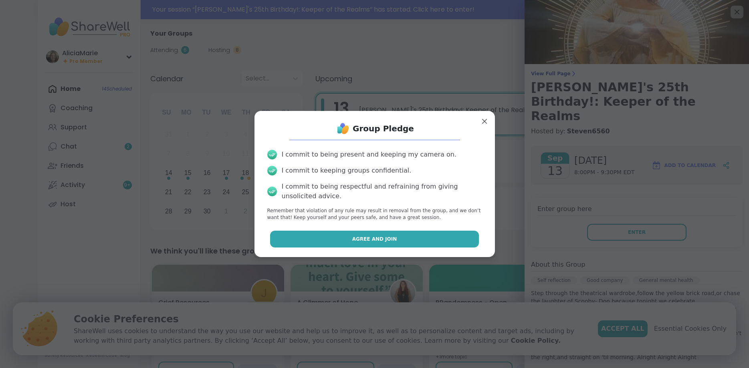
click at [435, 232] on button "Agree and Join" at bounding box center [374, 239] width 209 height 17
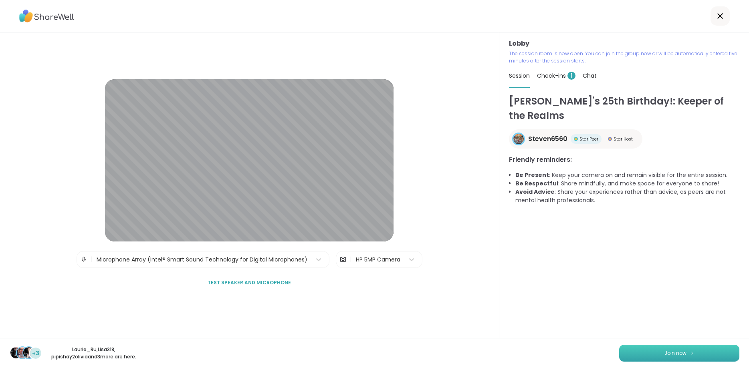
click at [683, 359] on button "Join now" at bounding box center [679, 353] width 120 height 17
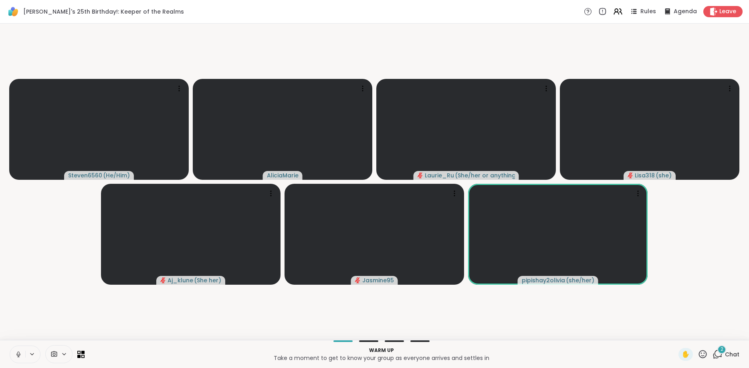
click at [20, 357] on icon at bounding box center [18, 354] width 7 height 7
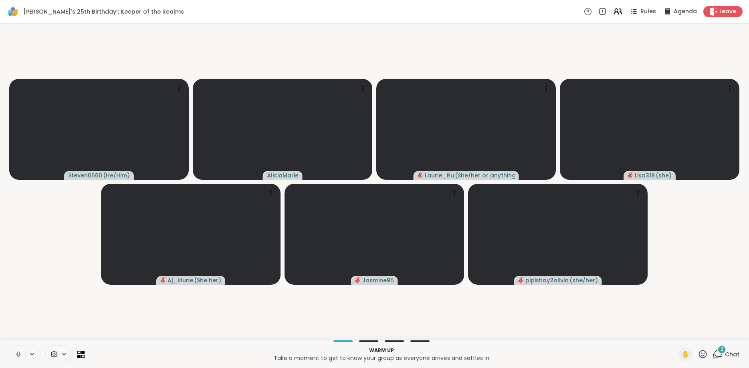
click at [20, 357] on icon at bounding box center [18, 354] width 7 height 7
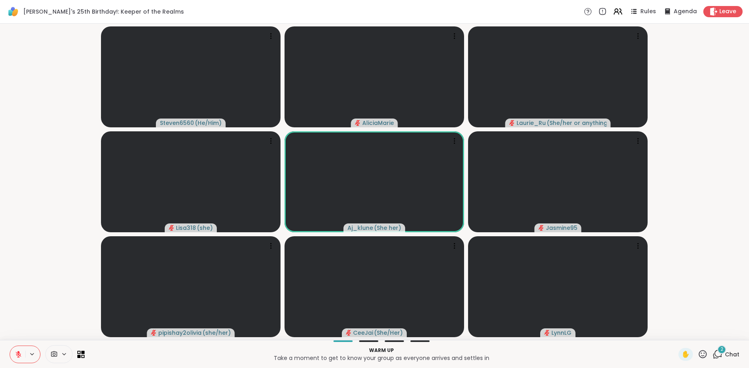
click at [21, 355] on icon at bounding box center [18, 354] width 7 height 7
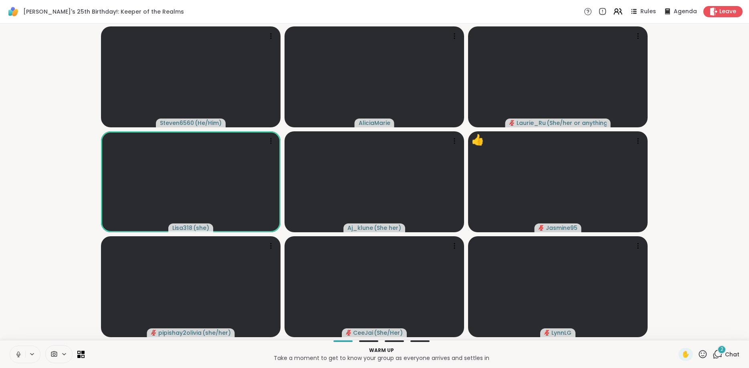
click at [21, 355] on icon at bounding box center [18, 354] width 7 height 7
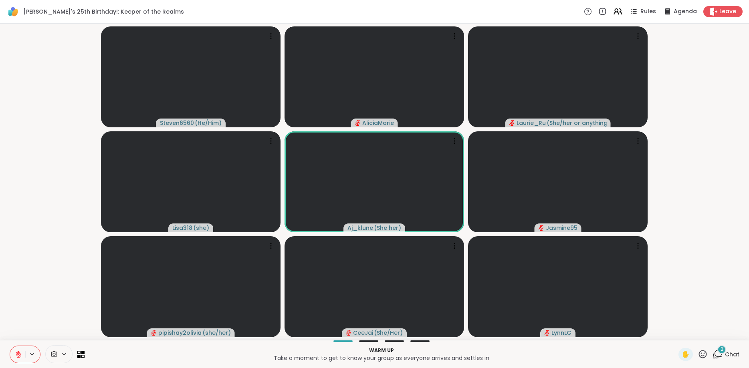
click at [717, 351] on icon at bounding box center [718, 353] width 8 height 7
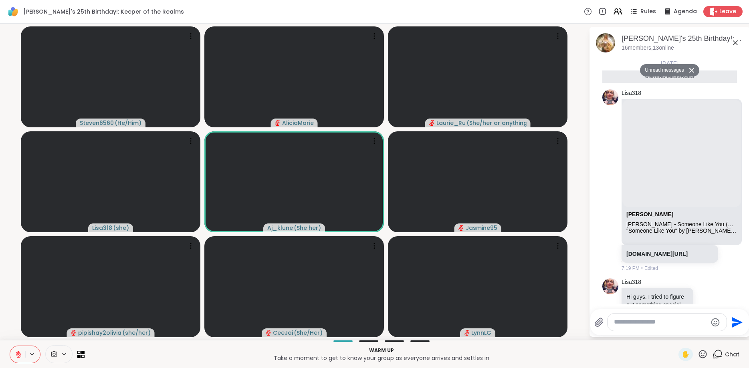
scroll to position [158, 0]
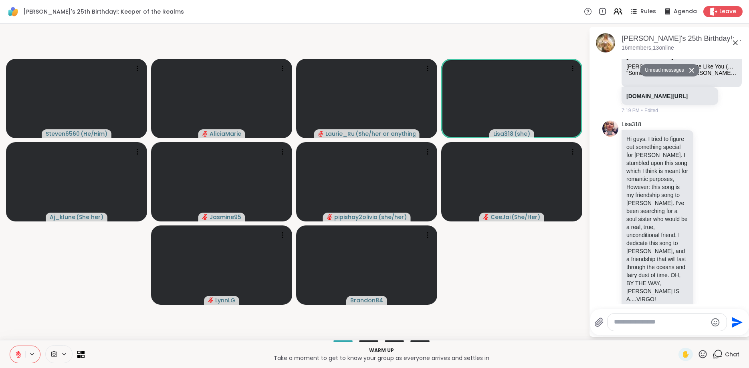
click at [20, 352] on icon at bounding box center [18, 354] width 7 height 7
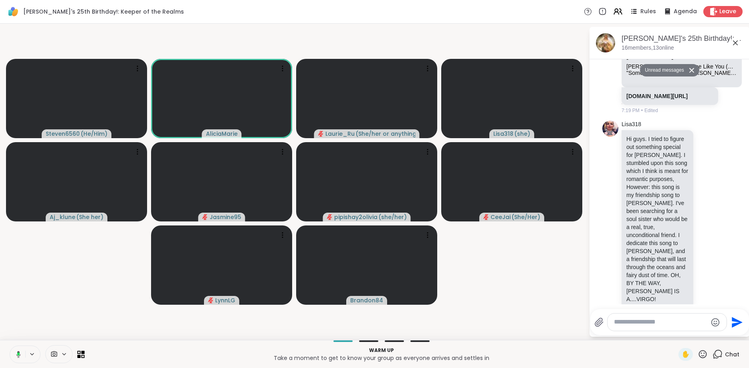
click at [20, 352] on icon at bounding box center [17, 354] width 7 height 7
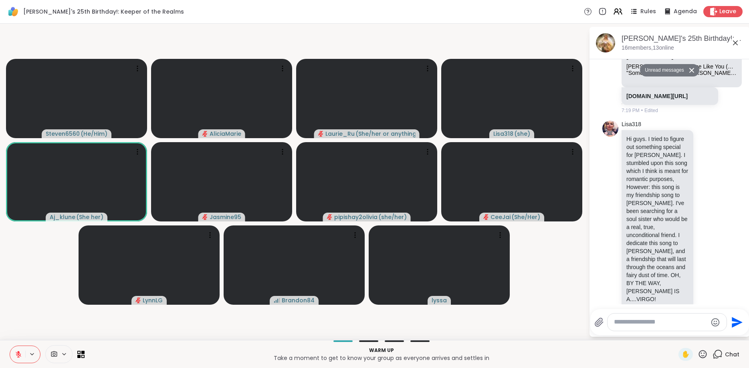
click at [20, 352] on icon at bounding box center [18, 354] width 7 height 7
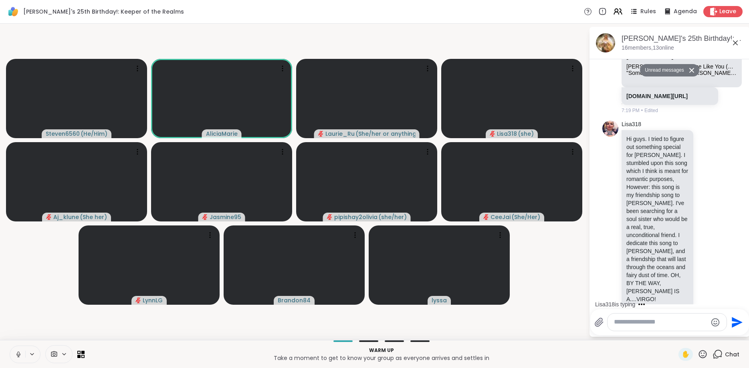
click at [18, 352] on icon at bounding box center [18, 354] width 2 height 4
click at [21, 351] on icon at bounding box center [18, 354] width 7 height 7
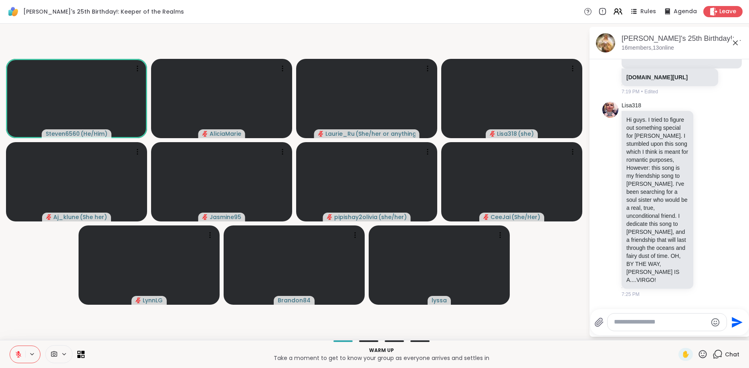
scroll to position [189, 0]
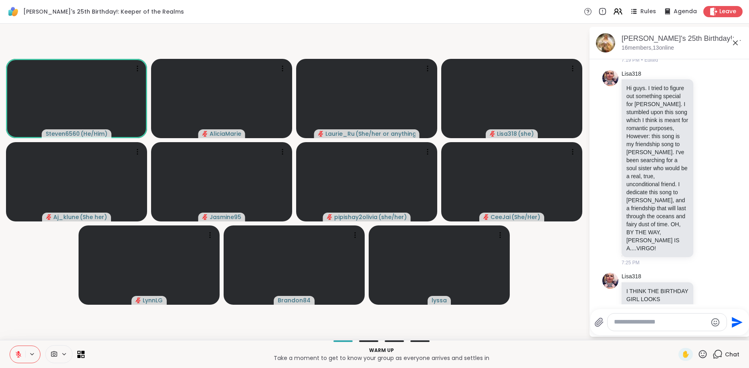
click at [21, 351] on icon at bounding box center [18, 354] width 7 height 7
click at [21, 351] on button at bounding box center [17, 354] width 16 height 17
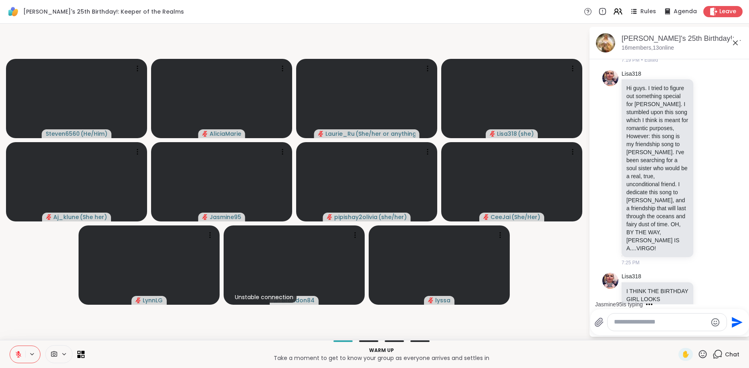
click at [21, 351] on icon at bounding box center [18, 354] width 7 height 7
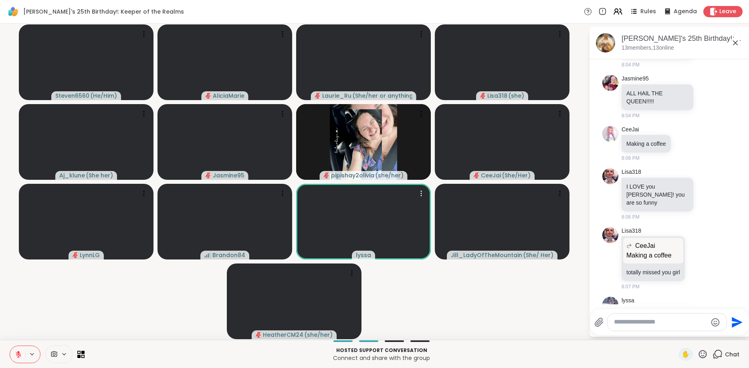
scroll to position [598, 0]
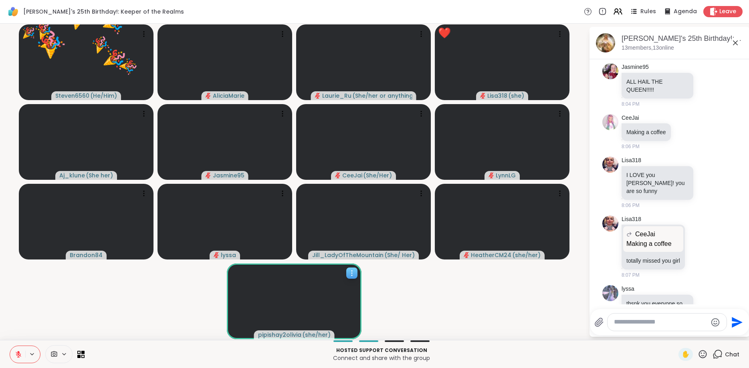
click at [349, 280] on div at bounding box center [294, 302] width 135 height 76
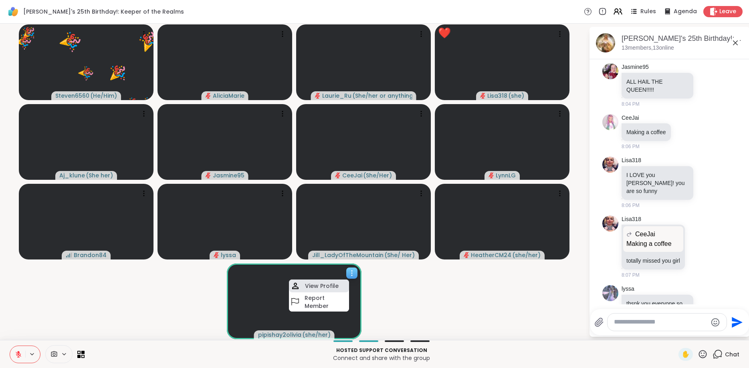
click at [335, 291] on div "View Profile" at bounding box center [319, 286] width 60 height 13
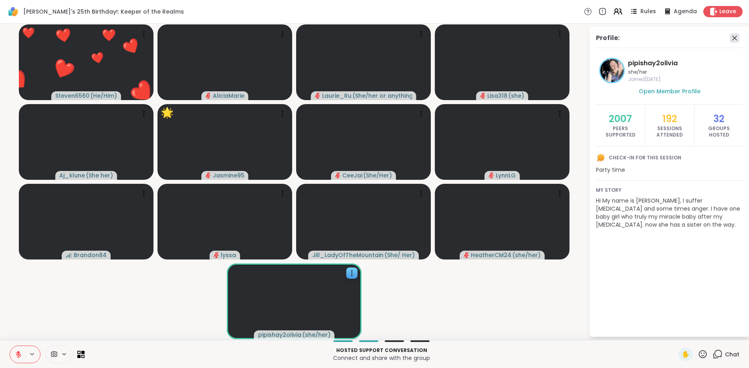
click at [733, 40] on icon at bounding box center [734, 38] width 5 height 5
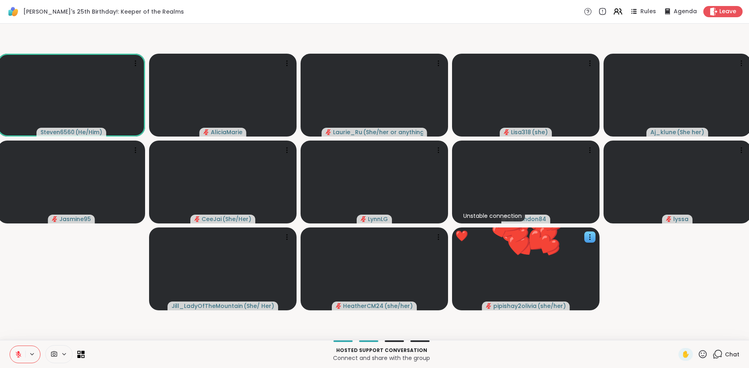
click at [18, 356] on icon at bounding box center [18, 354] width 7 height 7
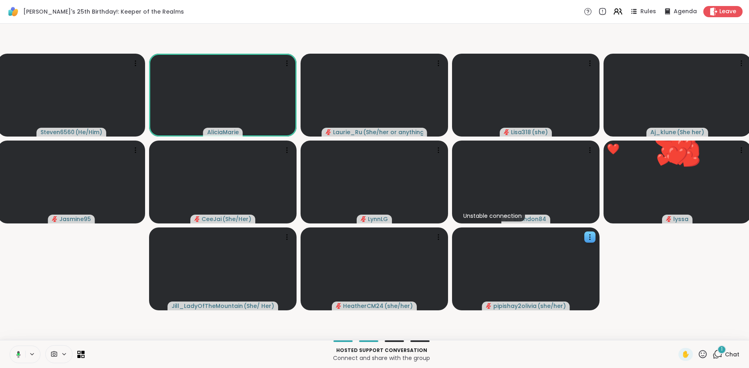
click at [17, 355] on icon at bounding box center [18, 354] width 4 height 7
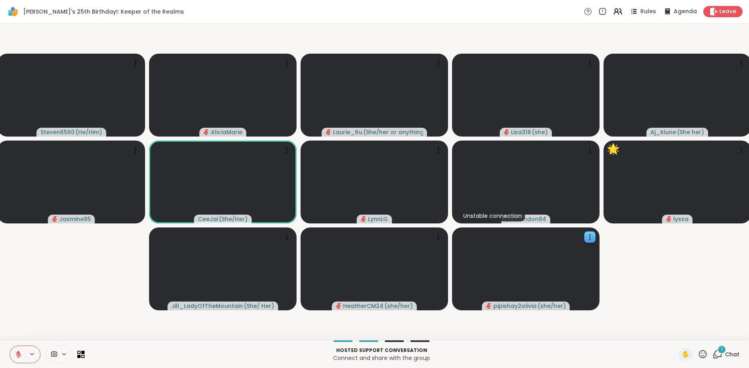
click at [718, 352] on icon at bounding box center [717, 354] width 10 height 10
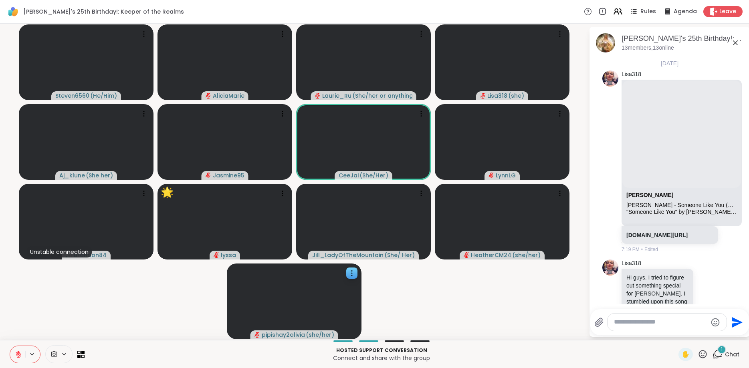
scroll to position [711, 0]
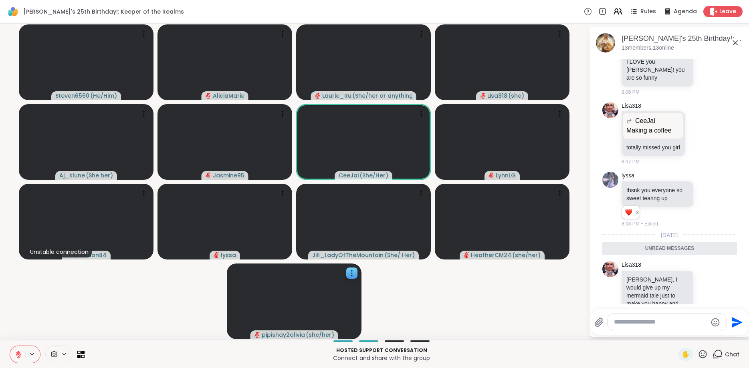
click at [663, 321] on textarea "Type your message" at bounding box center [660, 322] width 93 height 8
click at [645, 314] on div at bounding box center [666, 322] width 119 height 17
click at [639, 320] on textarea "Type your message" at bounding box center [660, 322] width 93 height 8
type textarea "***"
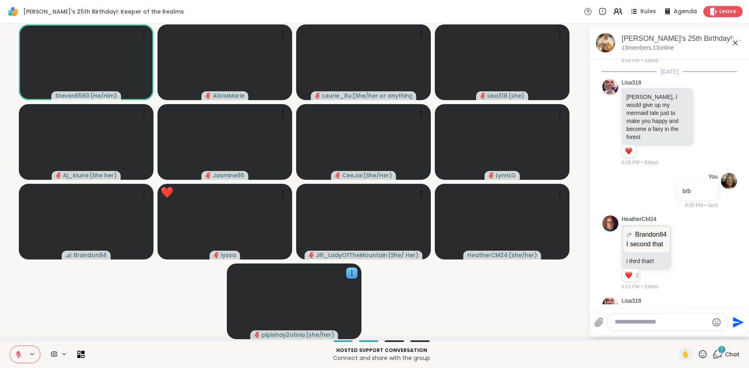
scroll to position [925, 0]
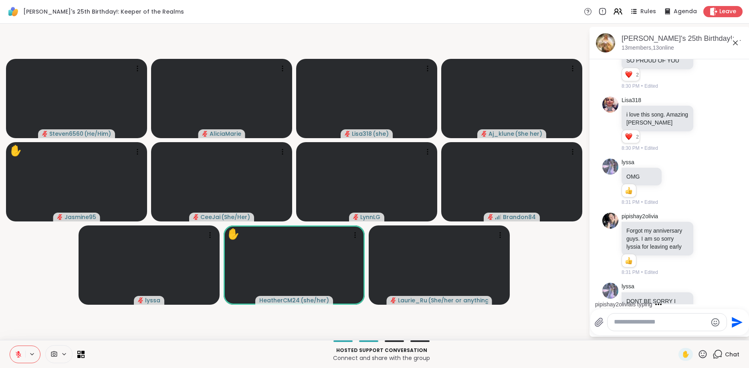
scroll to position [3440, 0]
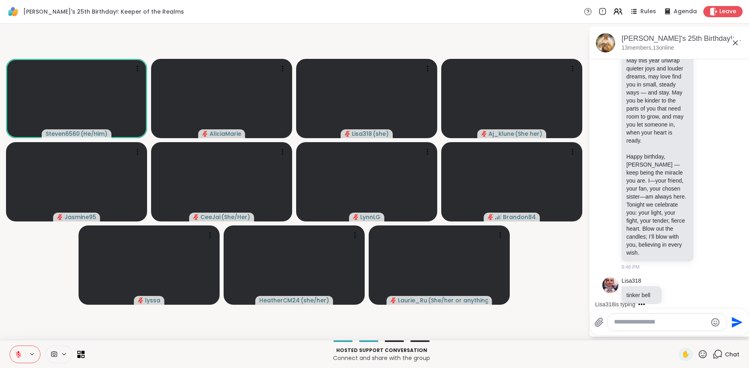
scroll to position [5807, 0]
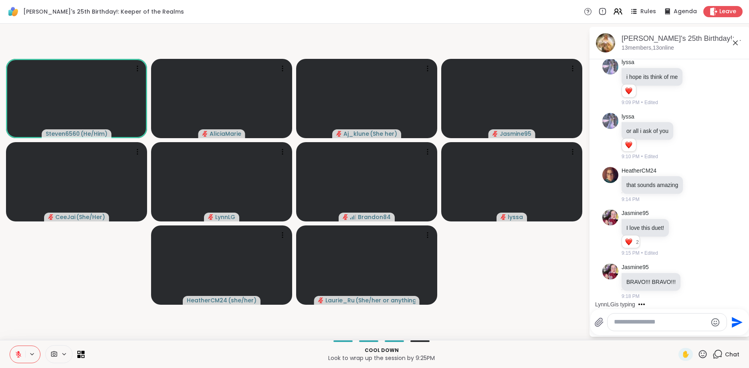
scroll to position [6844, 0]
